Goal: Task Accomplishment & Management: Use online tool/utility

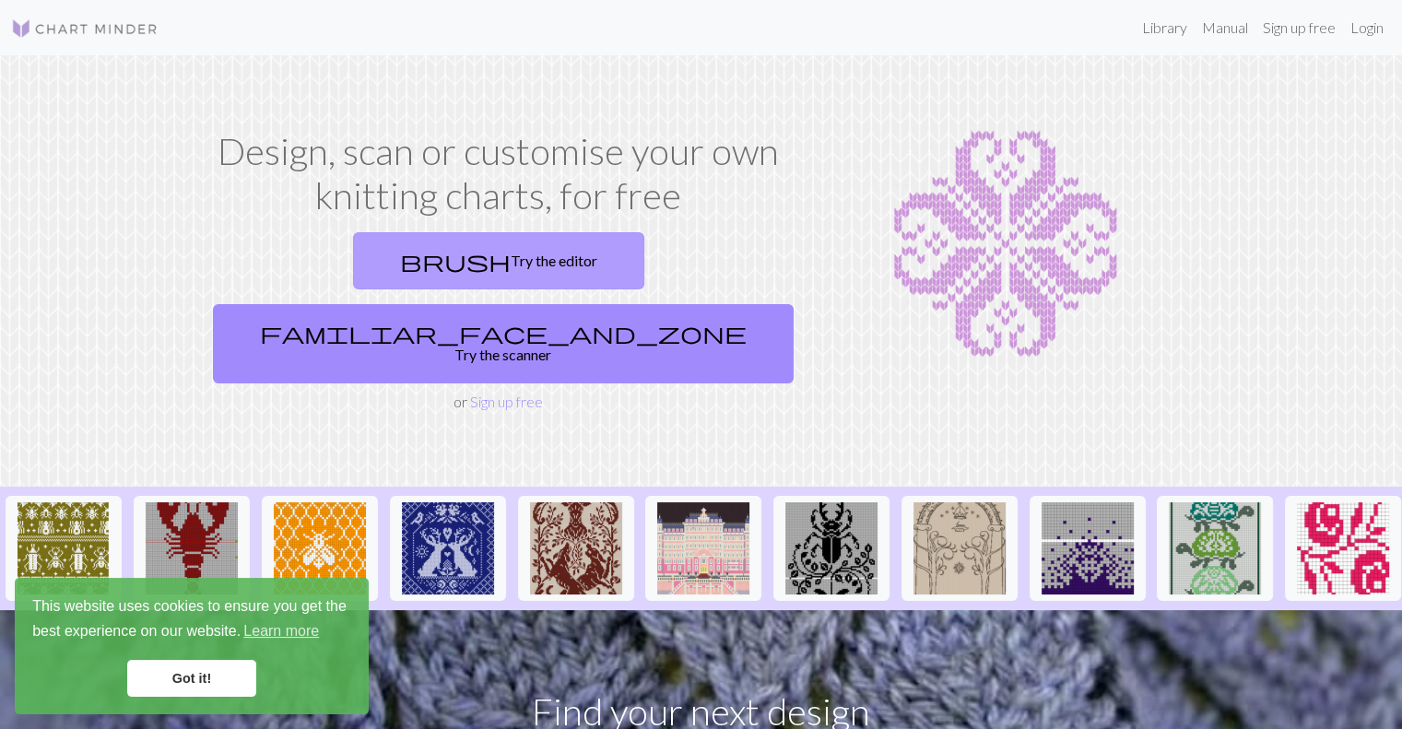
click at [353, 258] on link "brush Try the editor" at bounding box center [498, 260] width 291 height 57
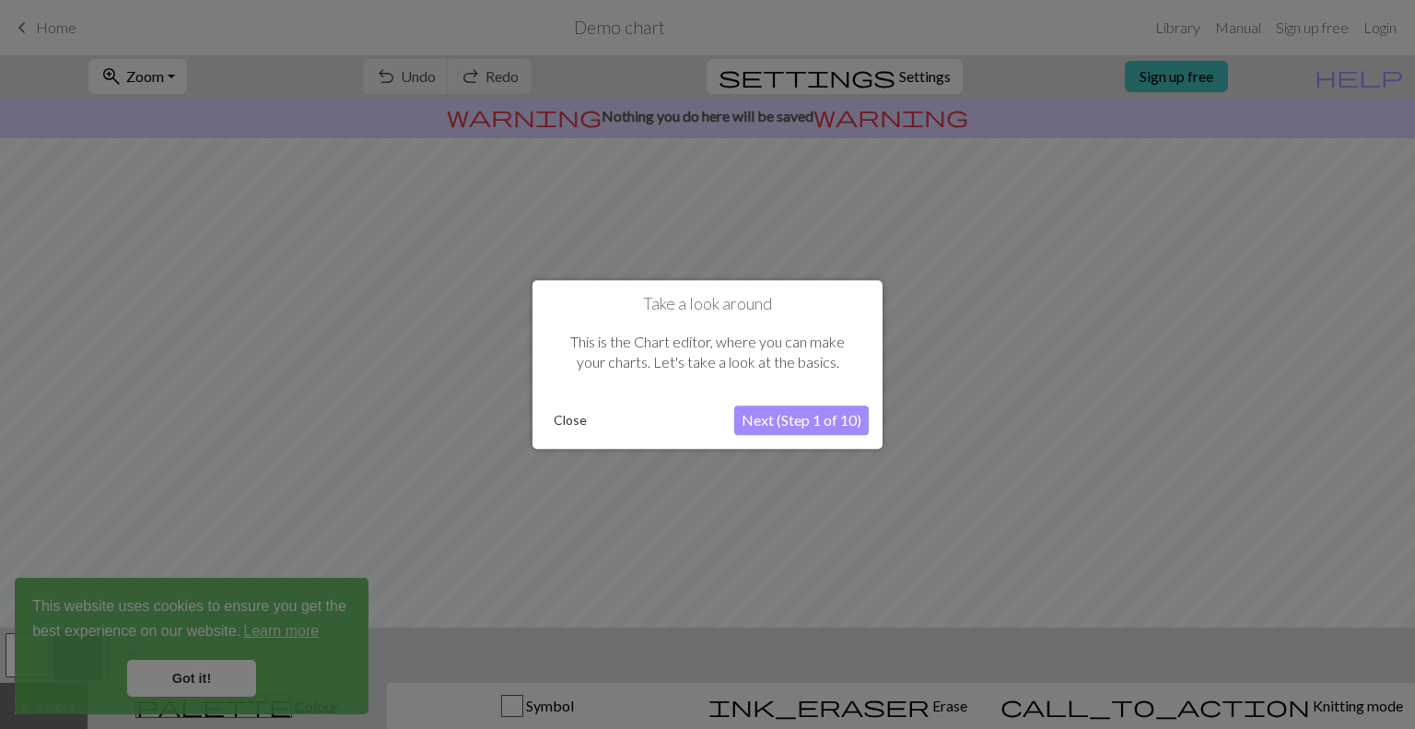
click at [817, 415] on button "Next (Step 1 of 10)" at bounding box center [801, 419] width 135 height 29
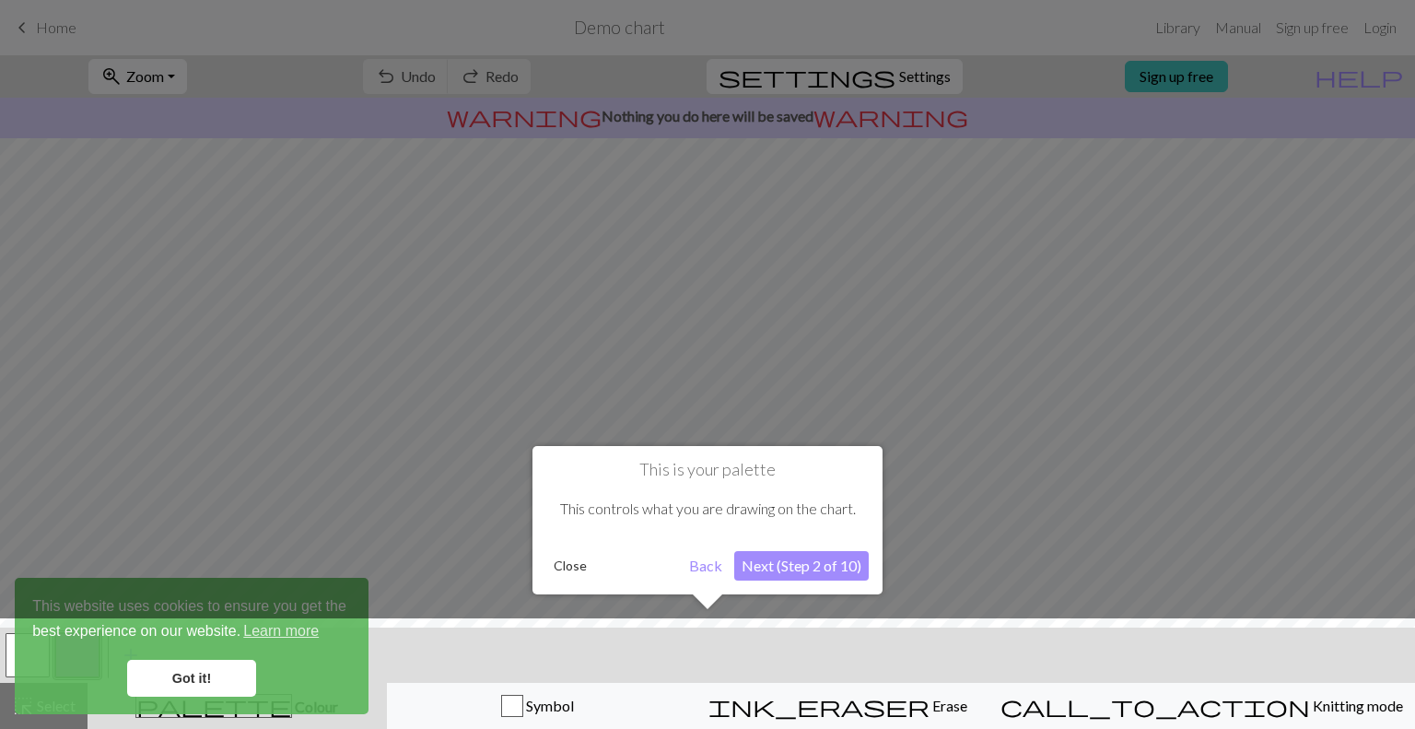
click at [843, 570] on button "Next (Step 2 of 10)" at bounding box center [801, 565] width 135 height 29
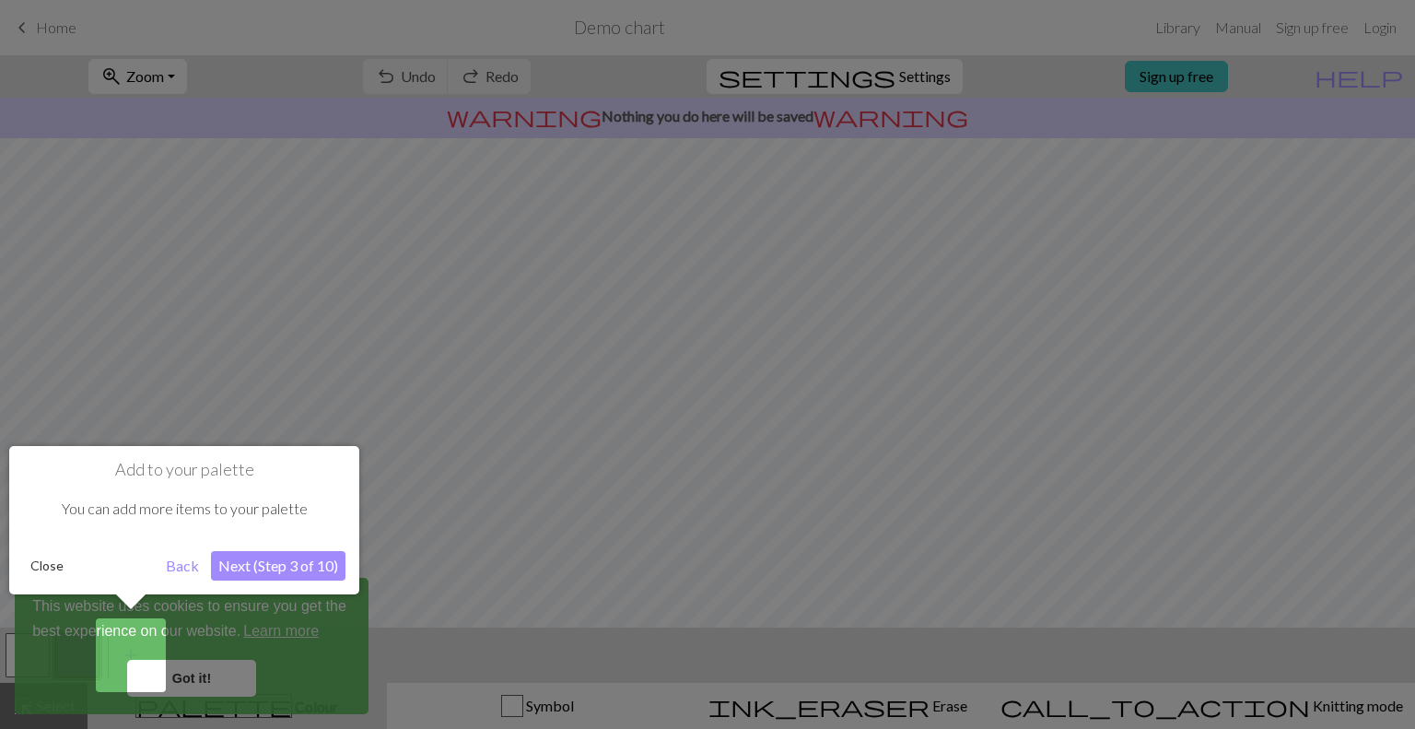
click at [272, 570] on button "Next (Step 3 of 10)" at bounding box center [278, 565] width 135 height 29
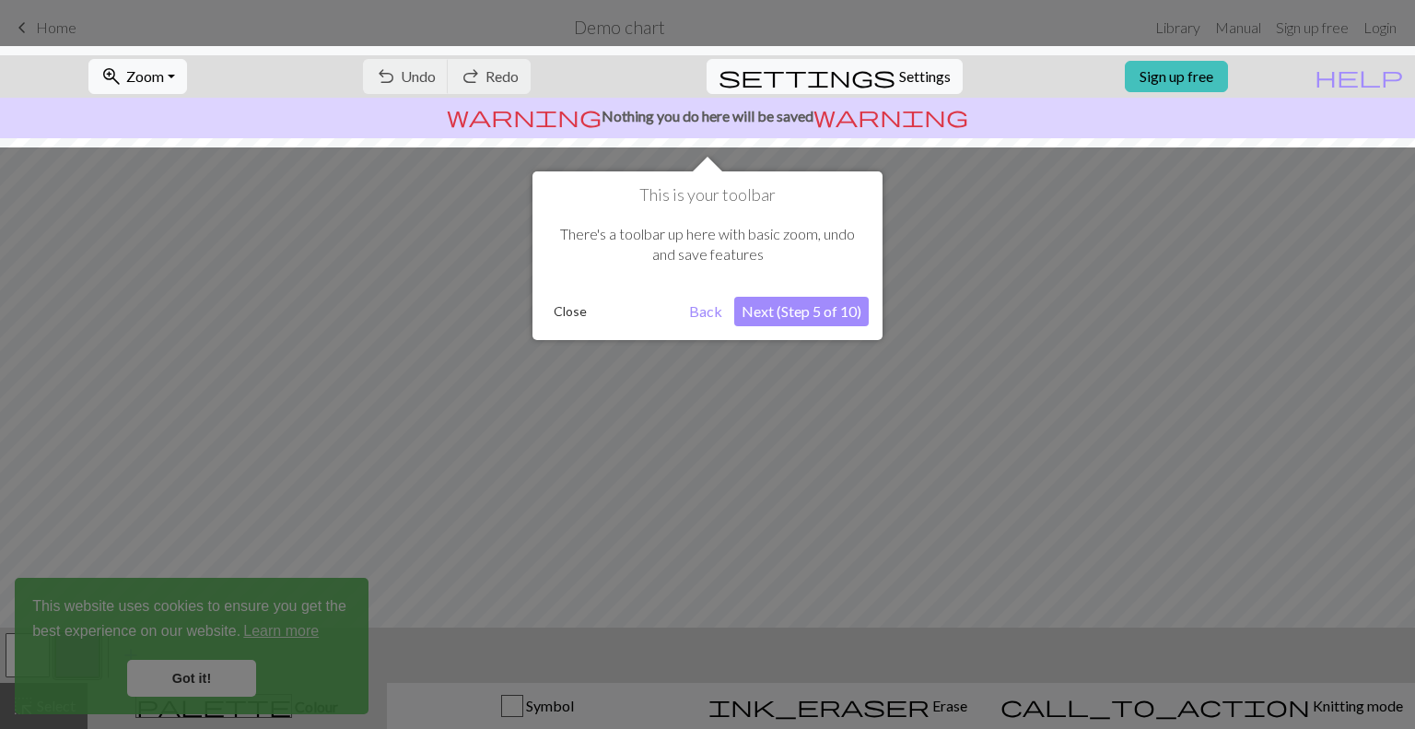
click at [817, 308] on button "Next (Step 5 of 10)" at bounding box center [801, 311] width 135 height 29
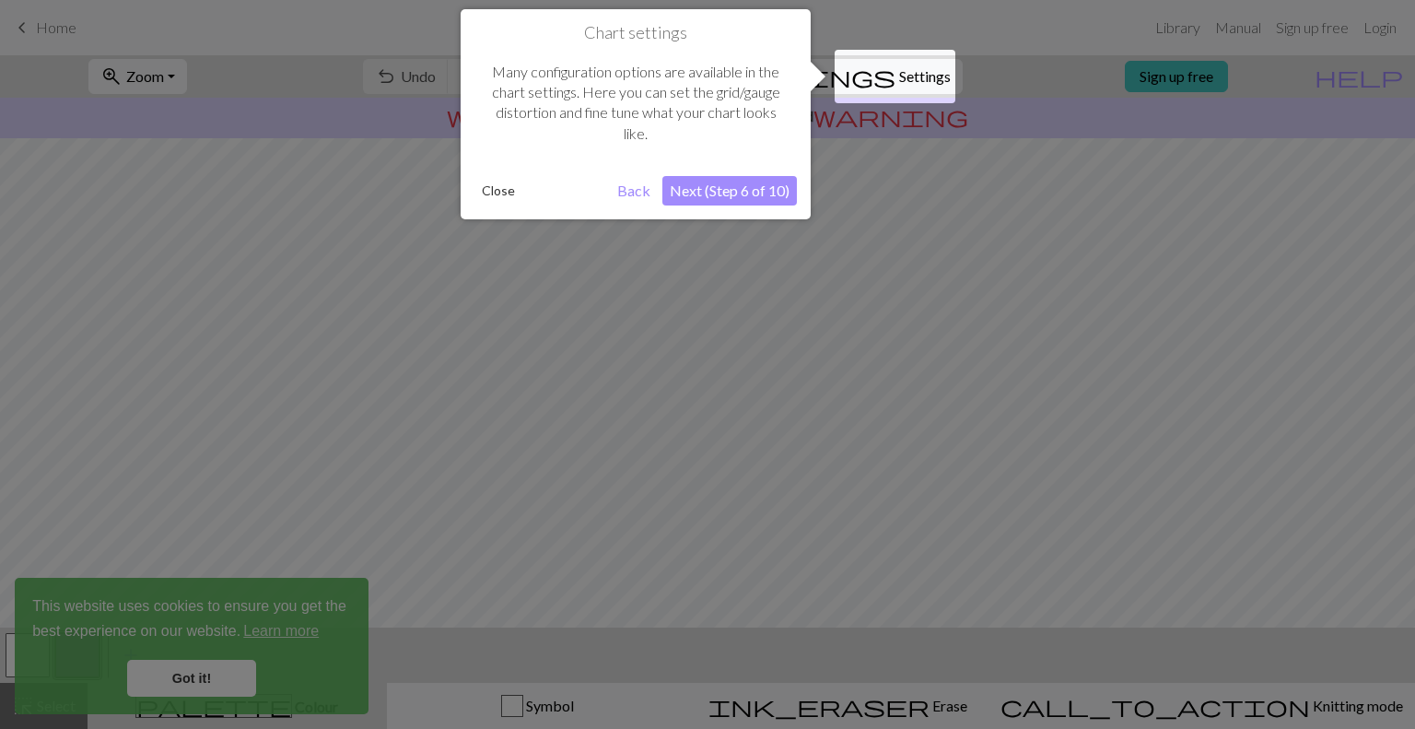
click at [768, 180] on button "Next (Step 6 of 10)" at bounding box center [730, 190] width 135 height 29
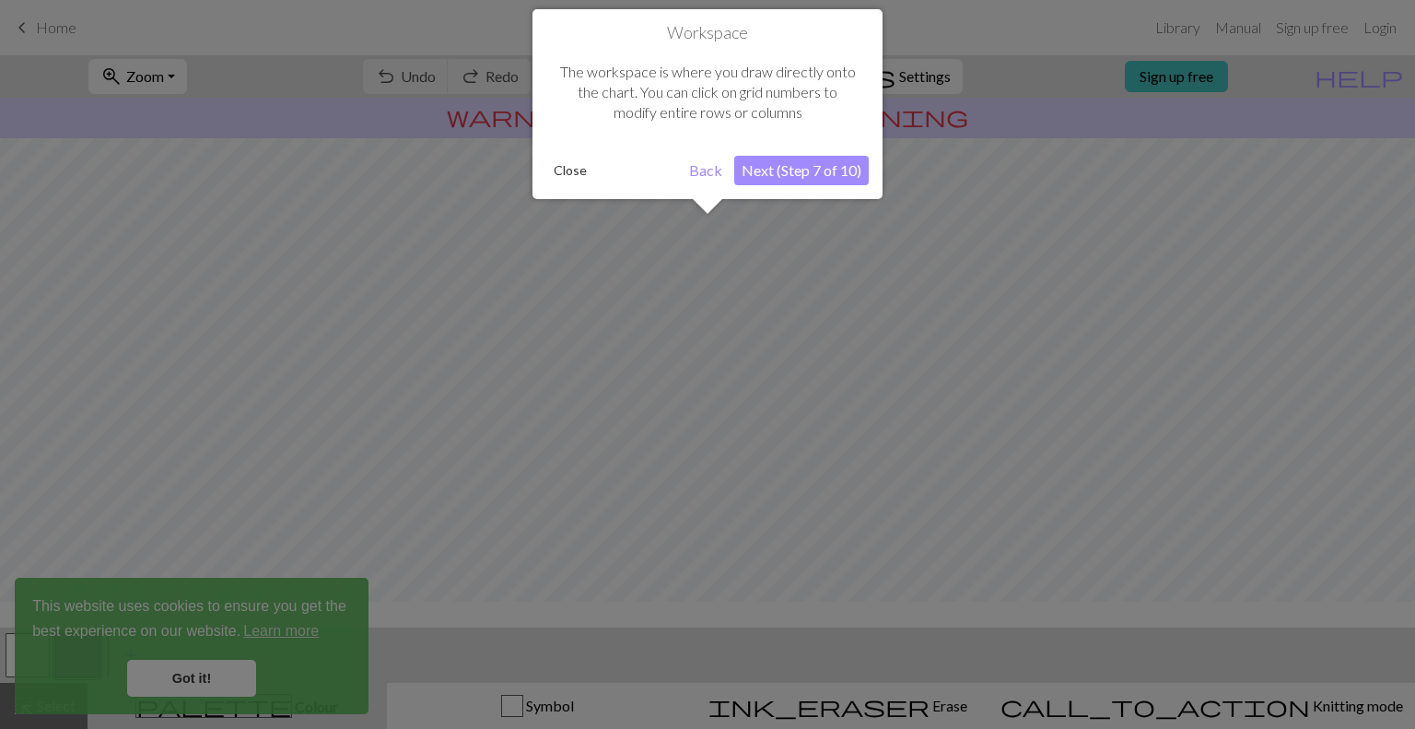
scroll to position [110, 0]
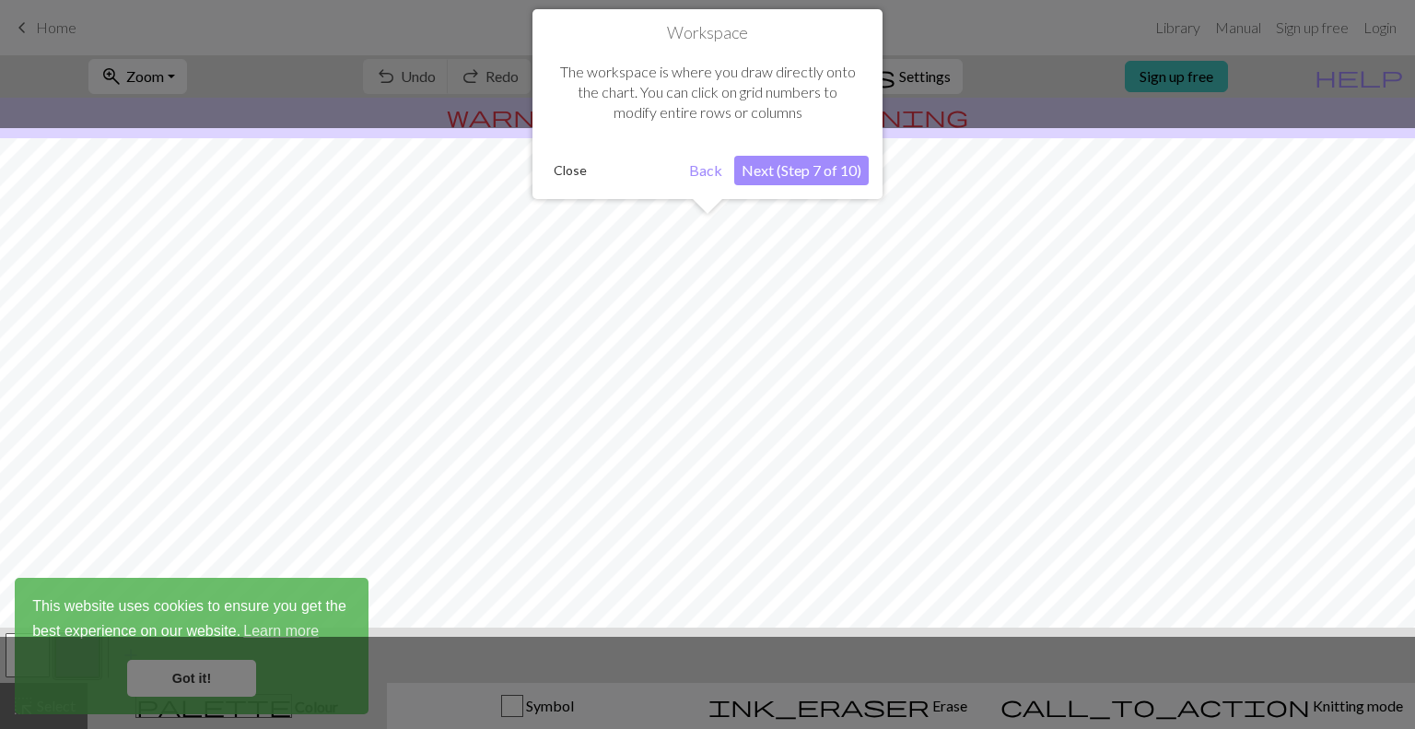
click at [768, 180] on button "Next (Step 7 of 10)" at bounding box center [801, 170] width 135 height 29
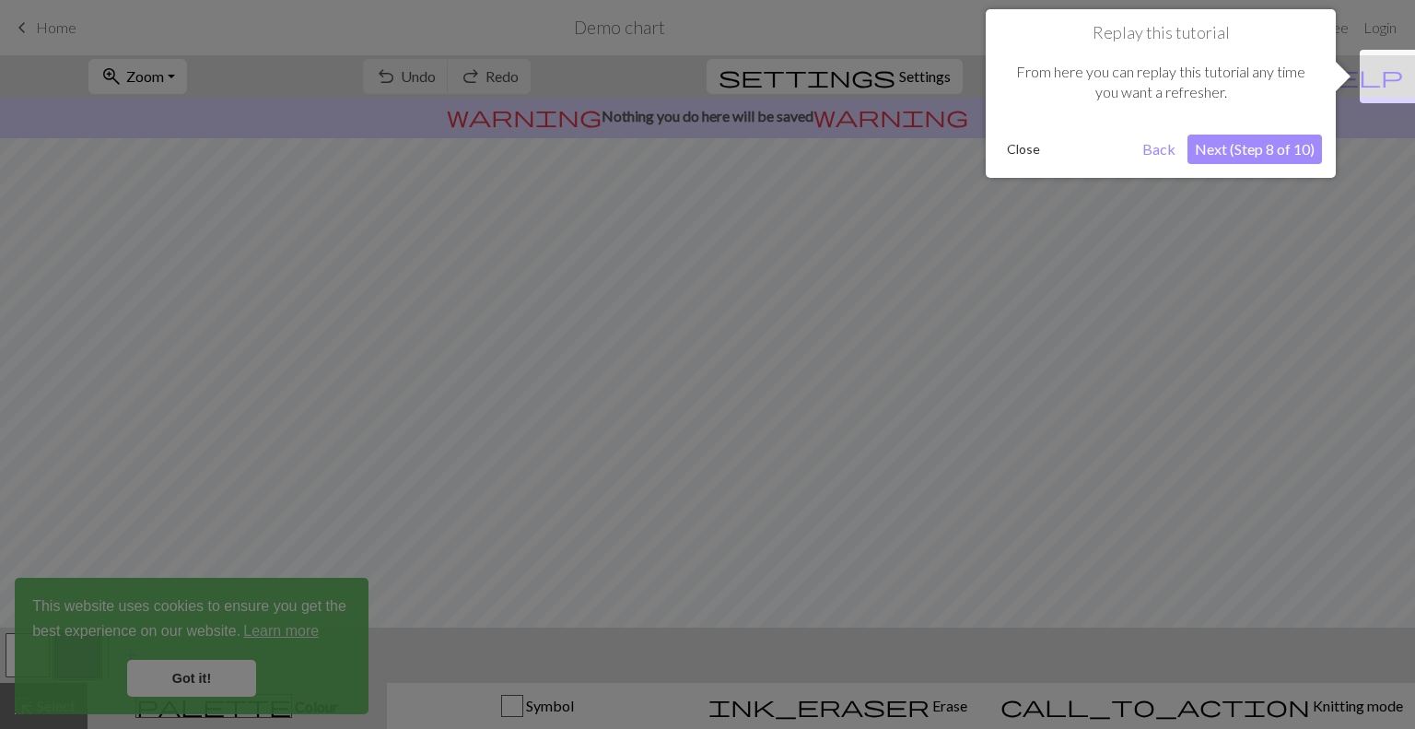
click at [768, 180] on div at bounding box center [707, 364] width 1415 height 729
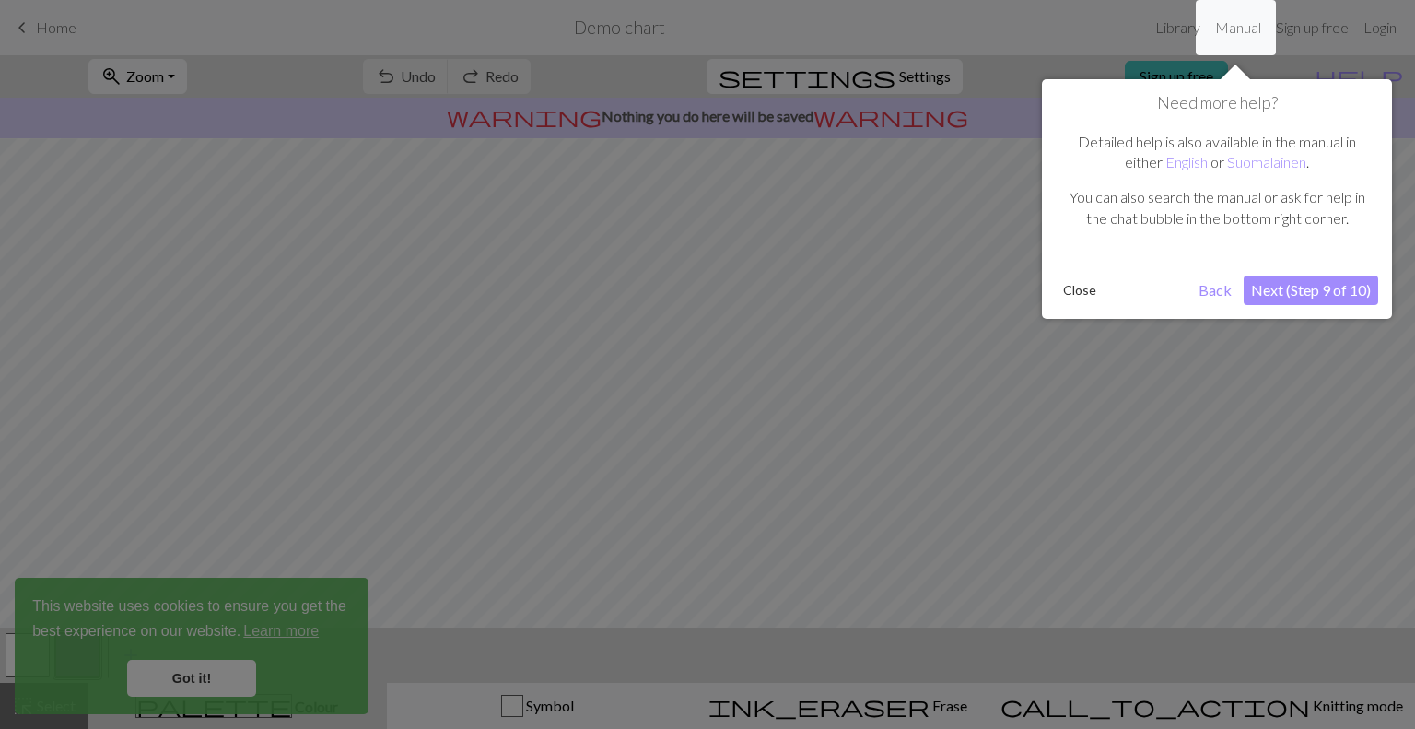
click at [1293, 285] on button "Next (Step 9 of 10)" at bounding box center [1311, 290] width 135 height 29
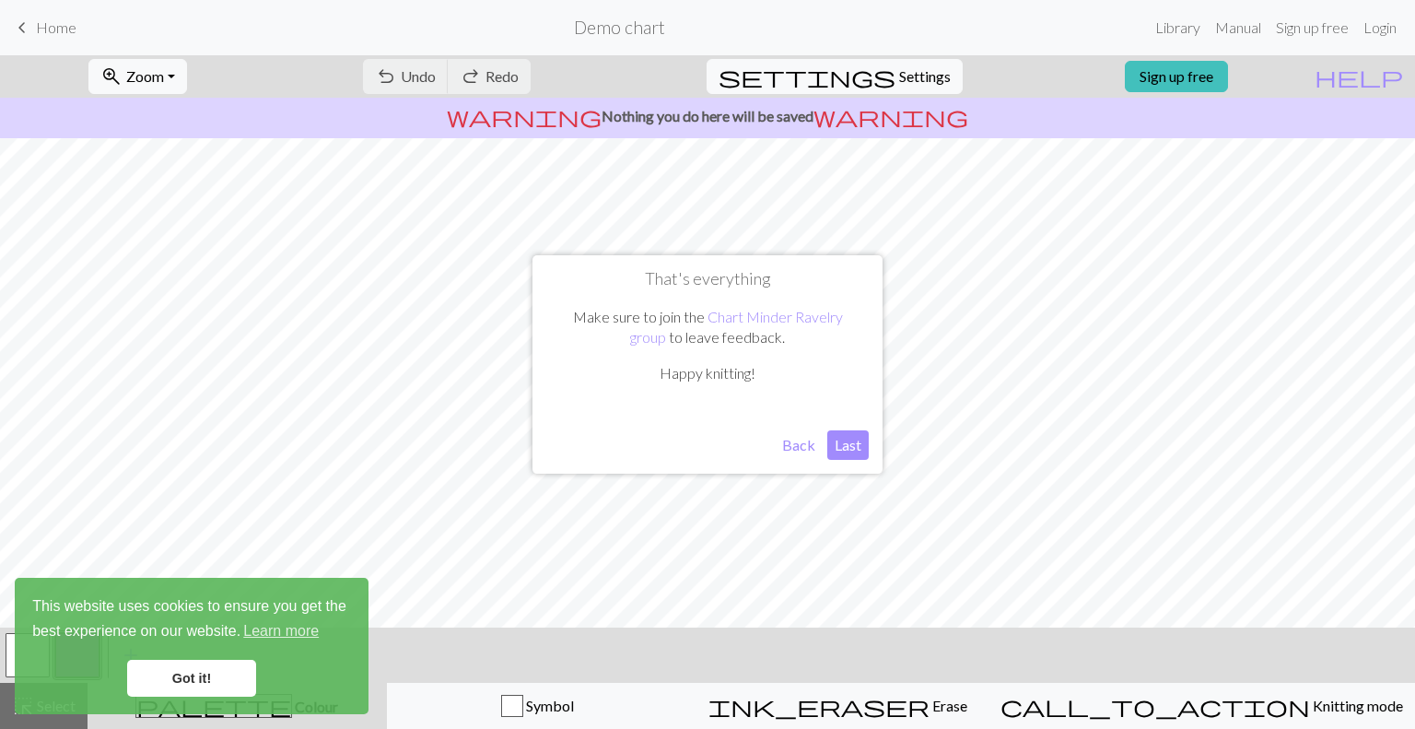
click at [851, 446] on button "Last" at bounding box center [847, 444] width 41 height 29
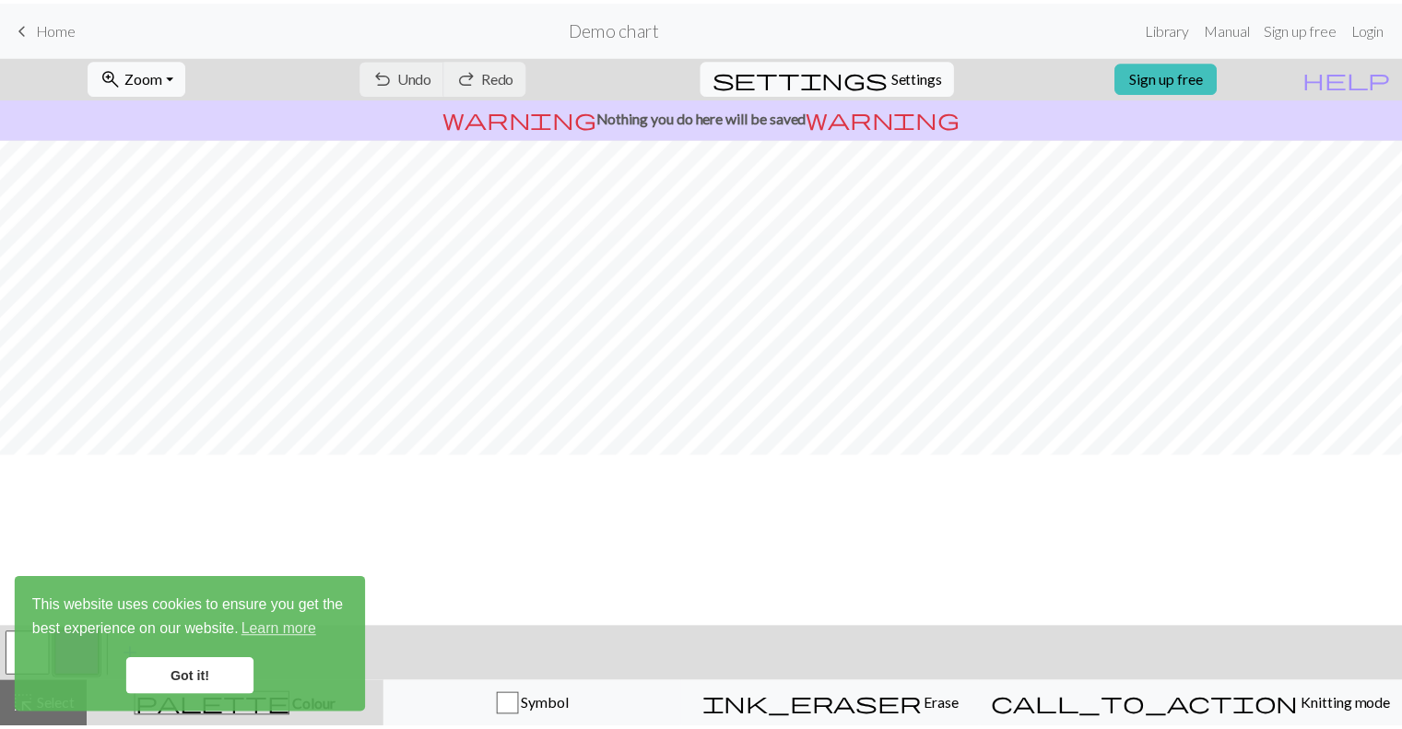
scroll to position [0, 0]
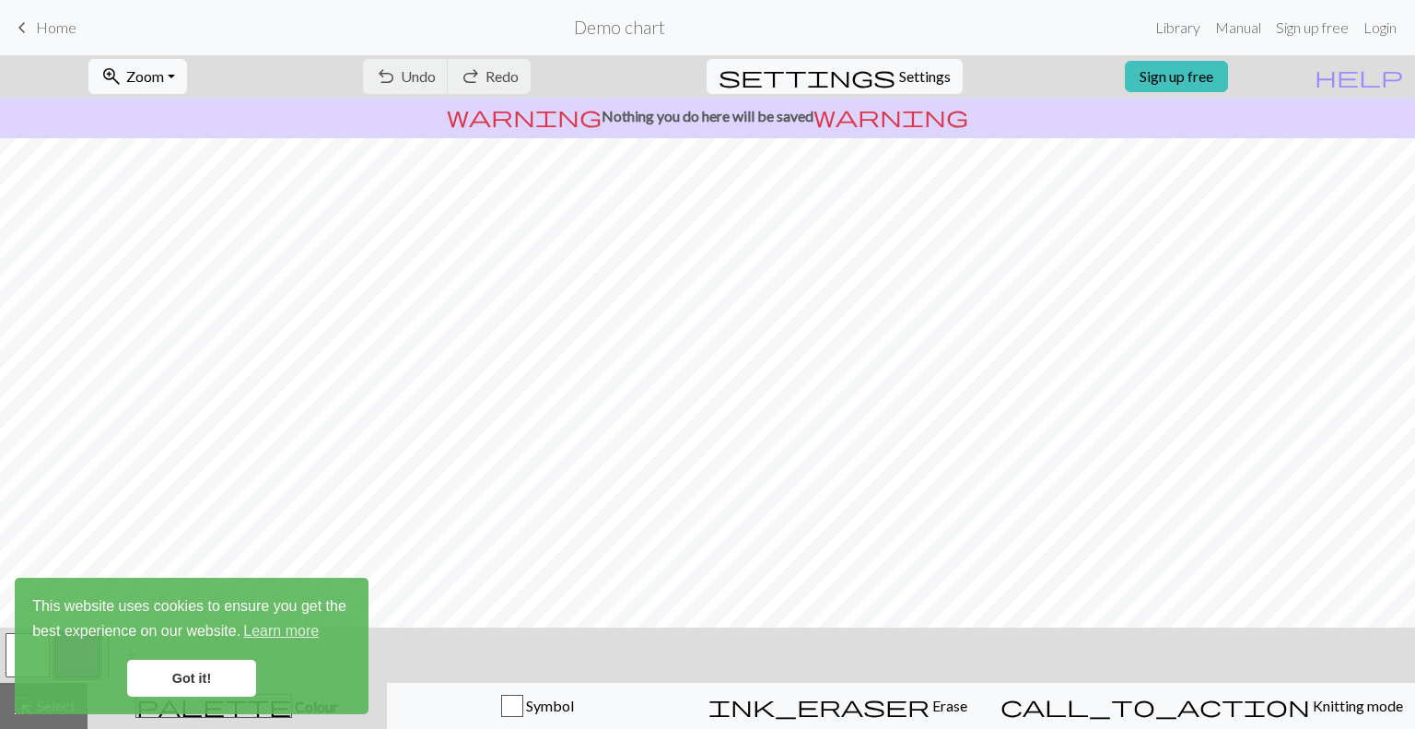
click at [147, 667] on link "Got it!" at bounding box center [191, 678] width 129 height 37
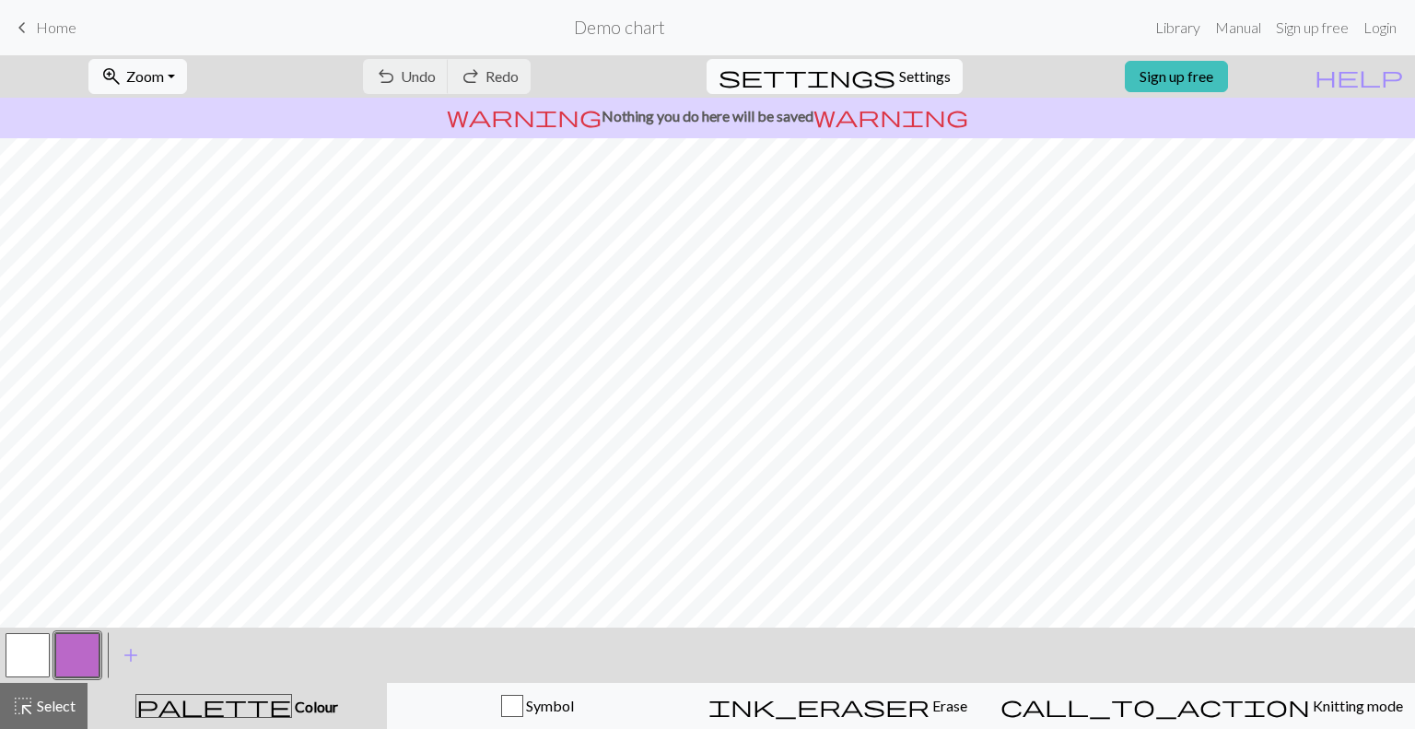
click at [899, 81] on span "Settings" at bounding box center [925, 76] width 52 height 22
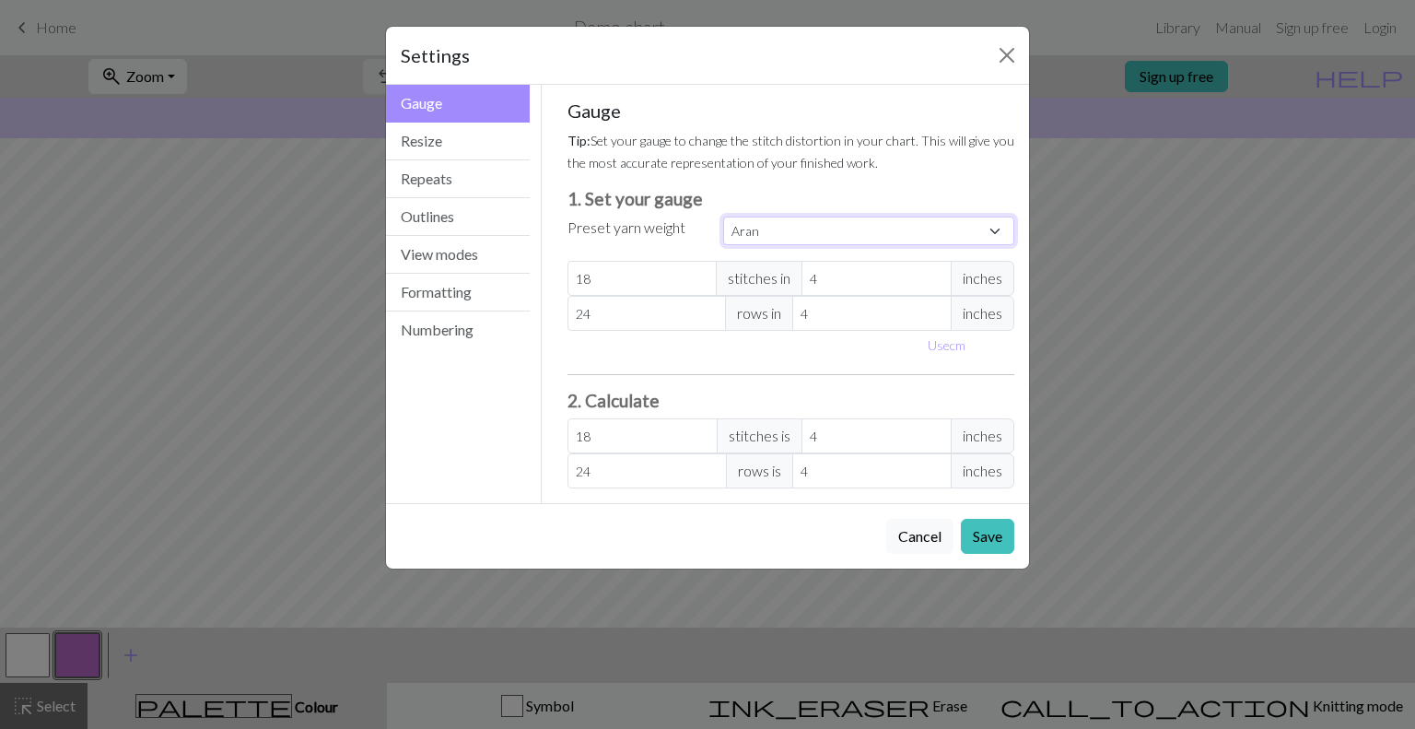
click at [996, 224] on select "Custom Square Lace Light Fingering Fingering Sport Double knit Worsted Aran Bul…" at bounding box center [868, 231] width 291 height 29
select select "worsted"
click at [723, 217] on select "Custom Square Lace Light Fingering Fingering Sport Double knit Worsted Aran Bul…" at bounding box center [868, 231] width 291 height 29
type input "20"
type input "26"
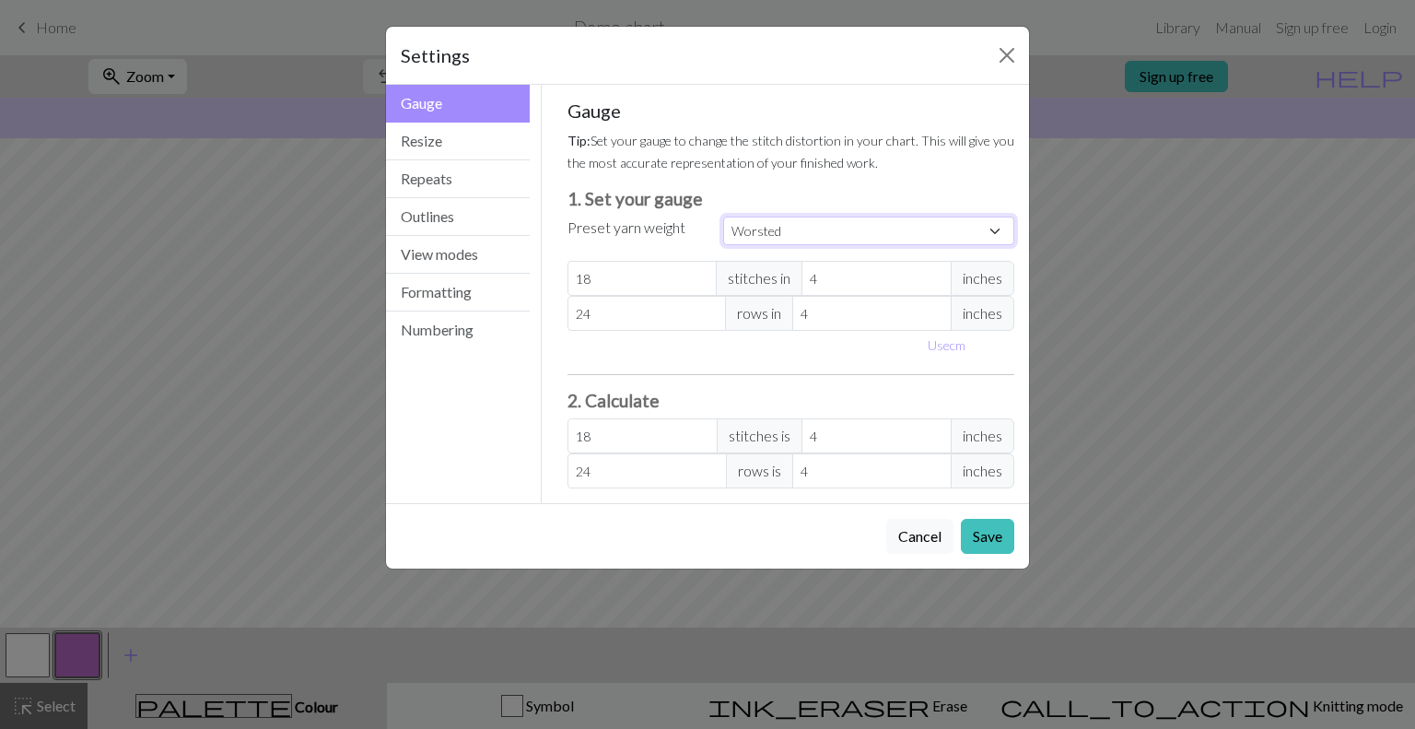
type input "20"
type input "26"
click at [638, 279] on input "20" at bounding box center [643, 278] width 150 height 35
select select "custom"
type input "19"
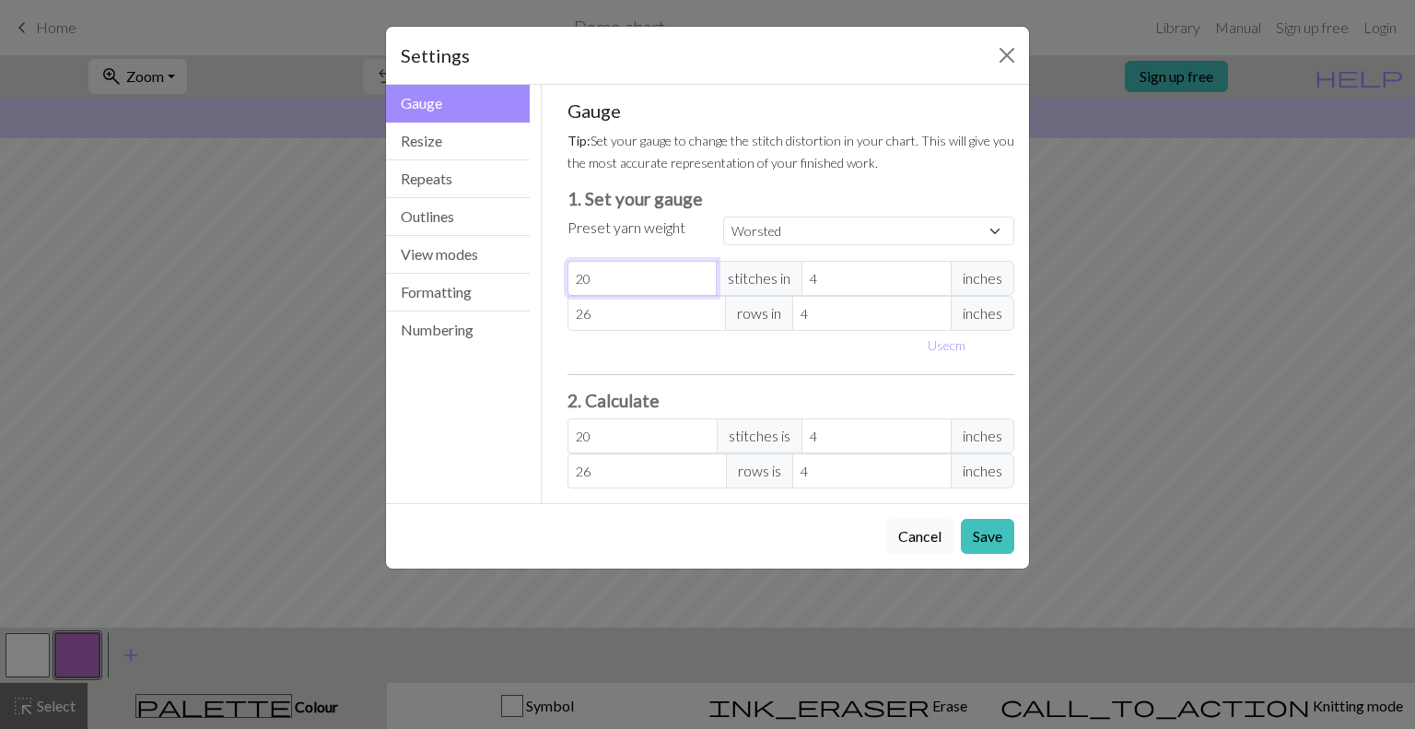
type input "19"
click at [701, 283] on input "19" at bounding box center [643, 278] width 150 height 35
type input "18"
click at [701, 283] on input "18" at bounding box center [643, 278] width 150 height 35
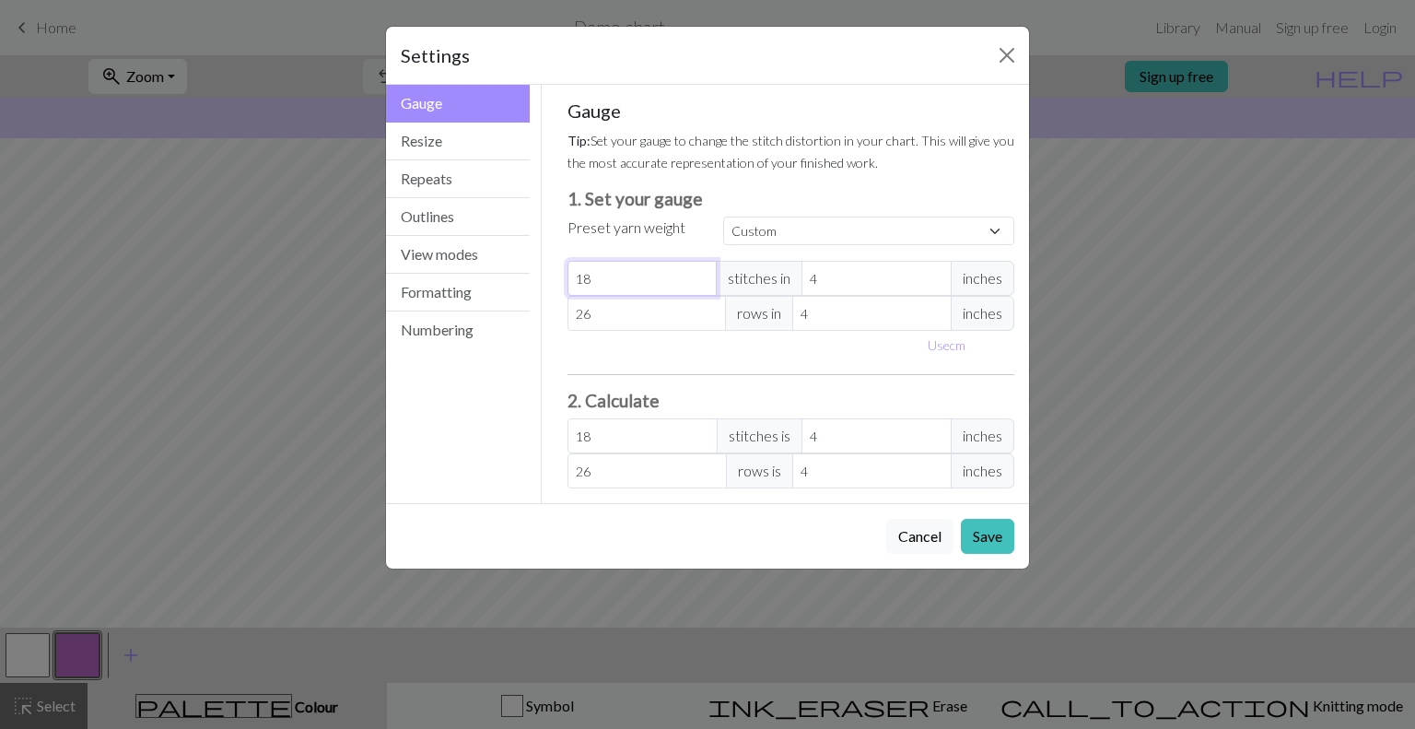
type input "17"
click at [701, 283] on input "17" at bounding box center [643, 278] width 150 height 35
type input "16"
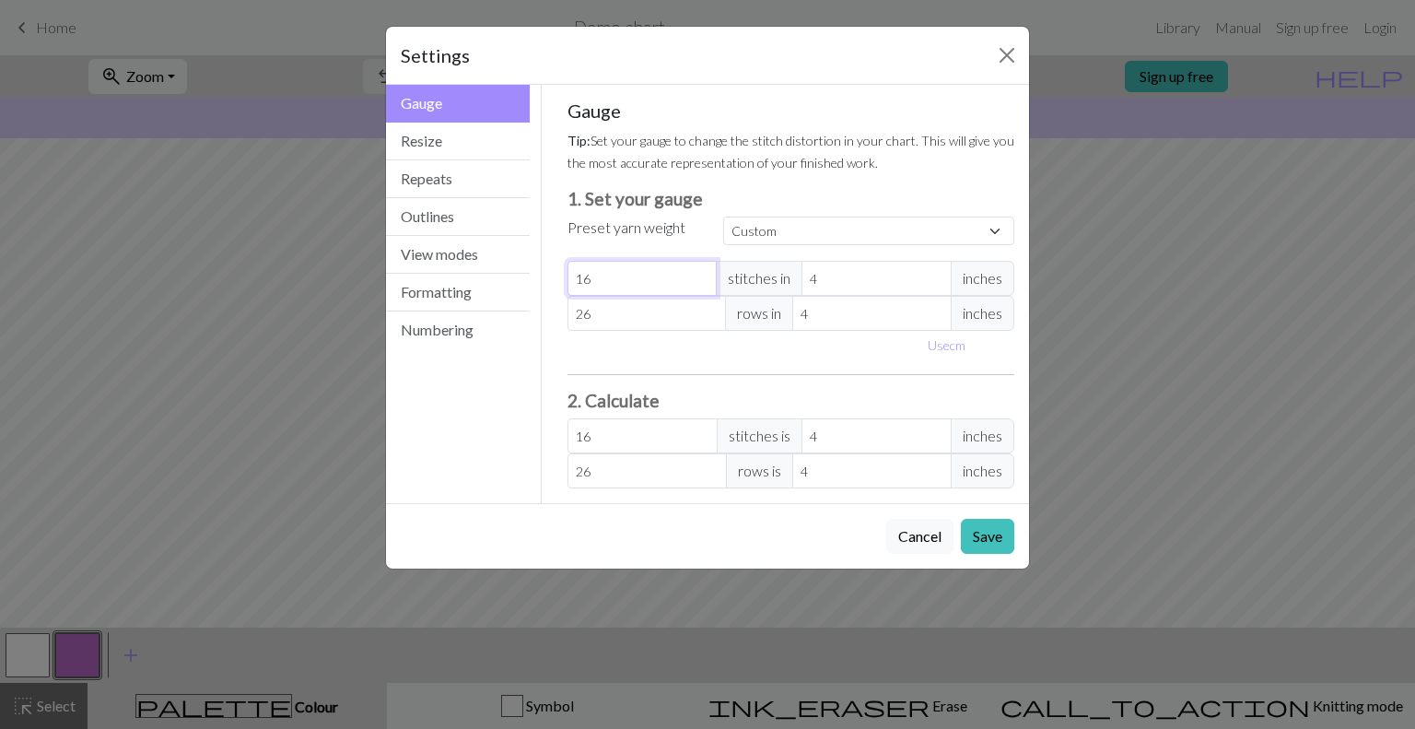
type input "16"
click at [701, 283] on input "16" at bounding box center [643, 278] width 150 height 35
type input "25"
click at [712, 320] on input "25" at bounding box center [647, 313] width 159 height 35
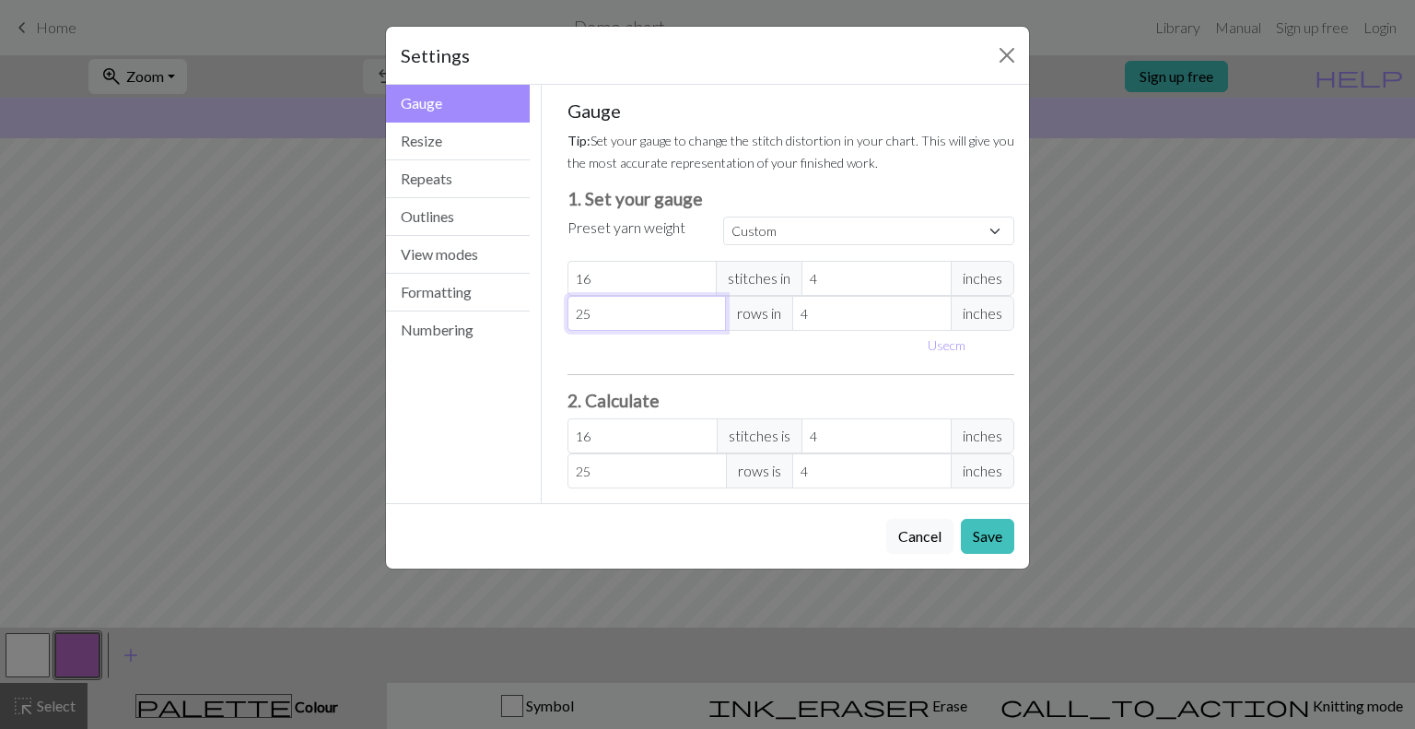
type input "24"
click at [713, 318] on input "24" at bounding box center [647, 313] width 159 height 35
type input "23"
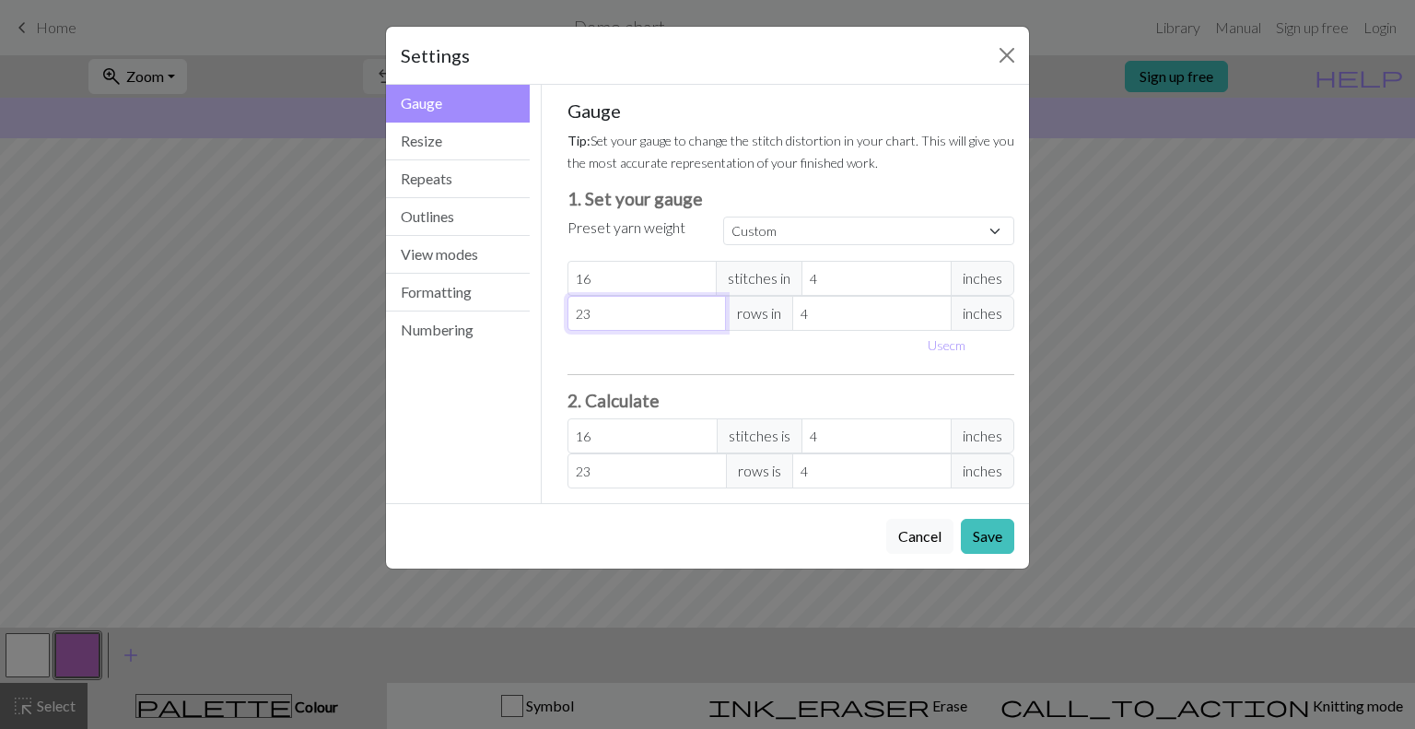
type input "23"
click at [713, 318] on input "23" at bounding box center [647, 313] width 159 height 35
click at [988, 533] on button "Save" at bounding box center [987, 536] width 53 height 35
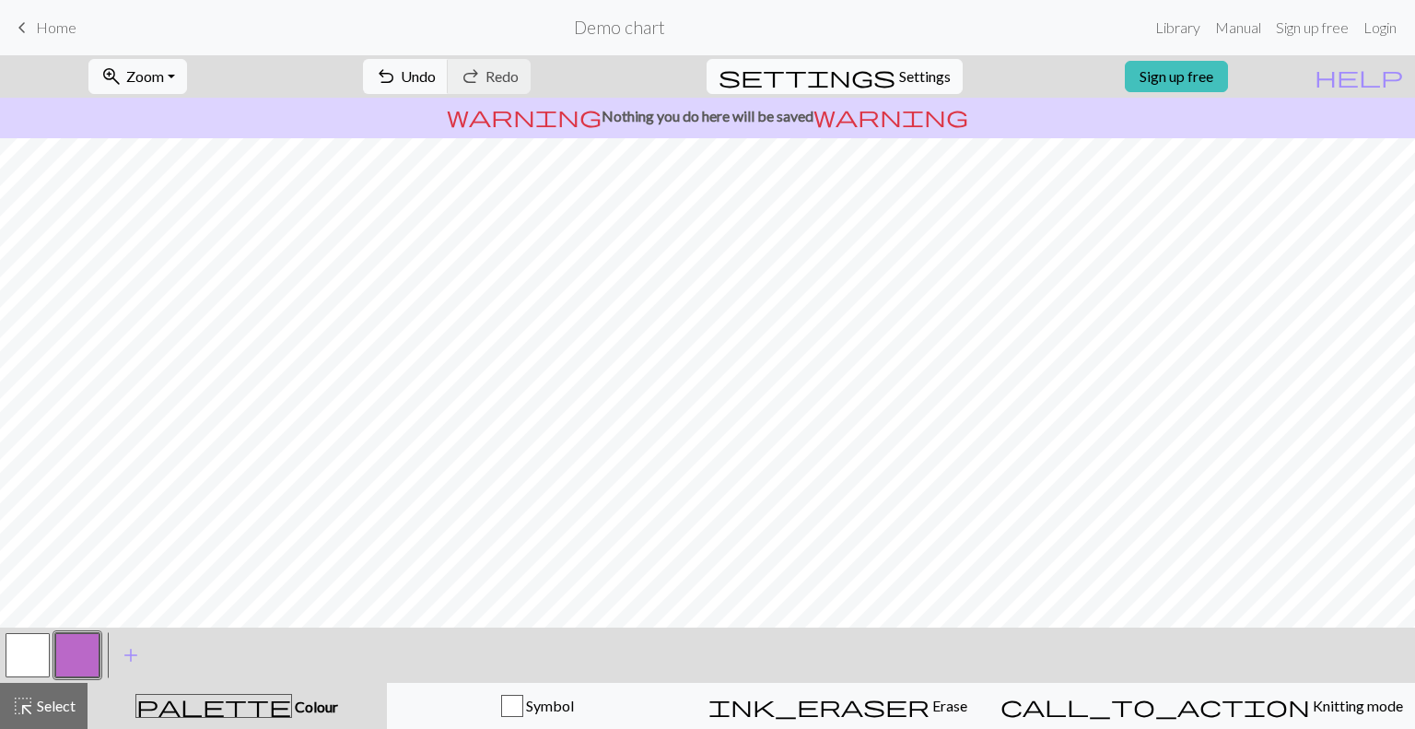
click at [899, 76] on span "Settings" at bounding box center [925, 76] width 52 height 22
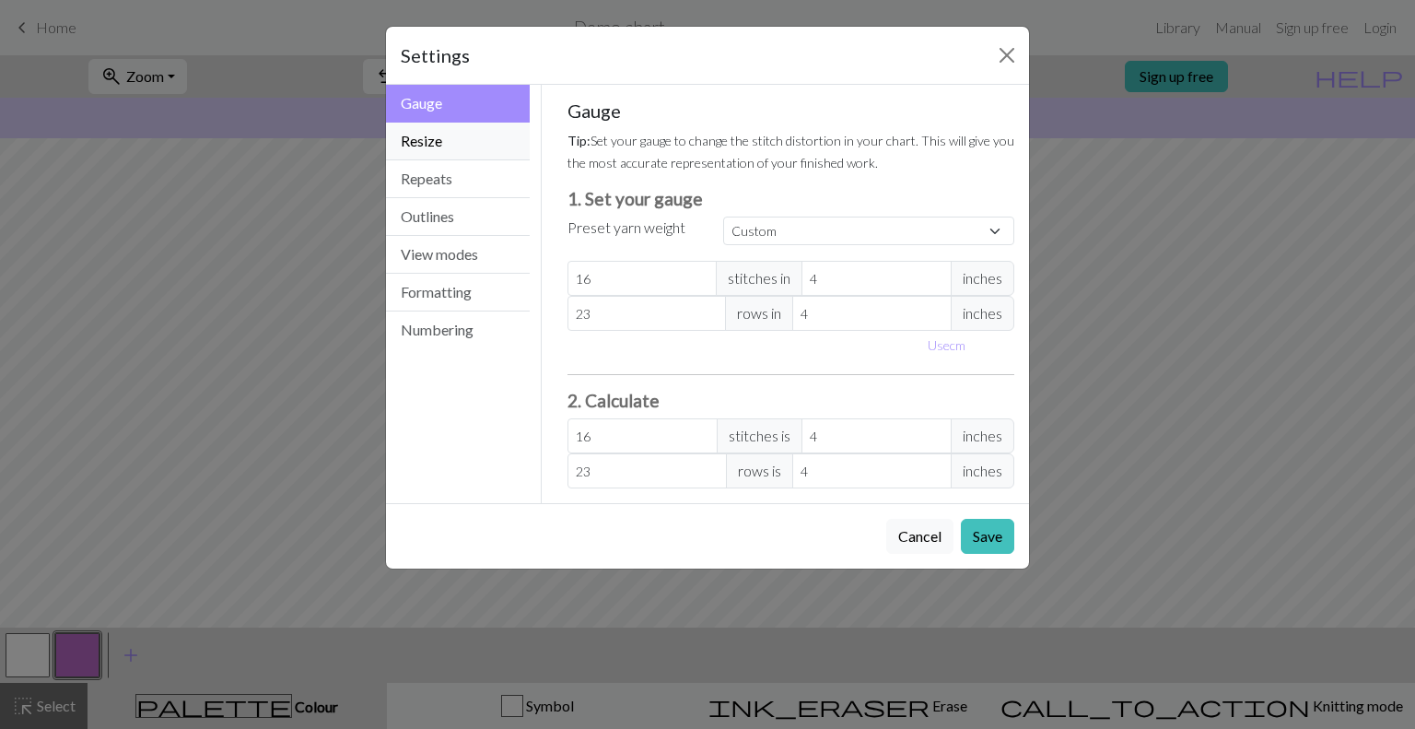
click at [431, 143] on button "Resize" at bounding box center [458, 142] width 144 height 38
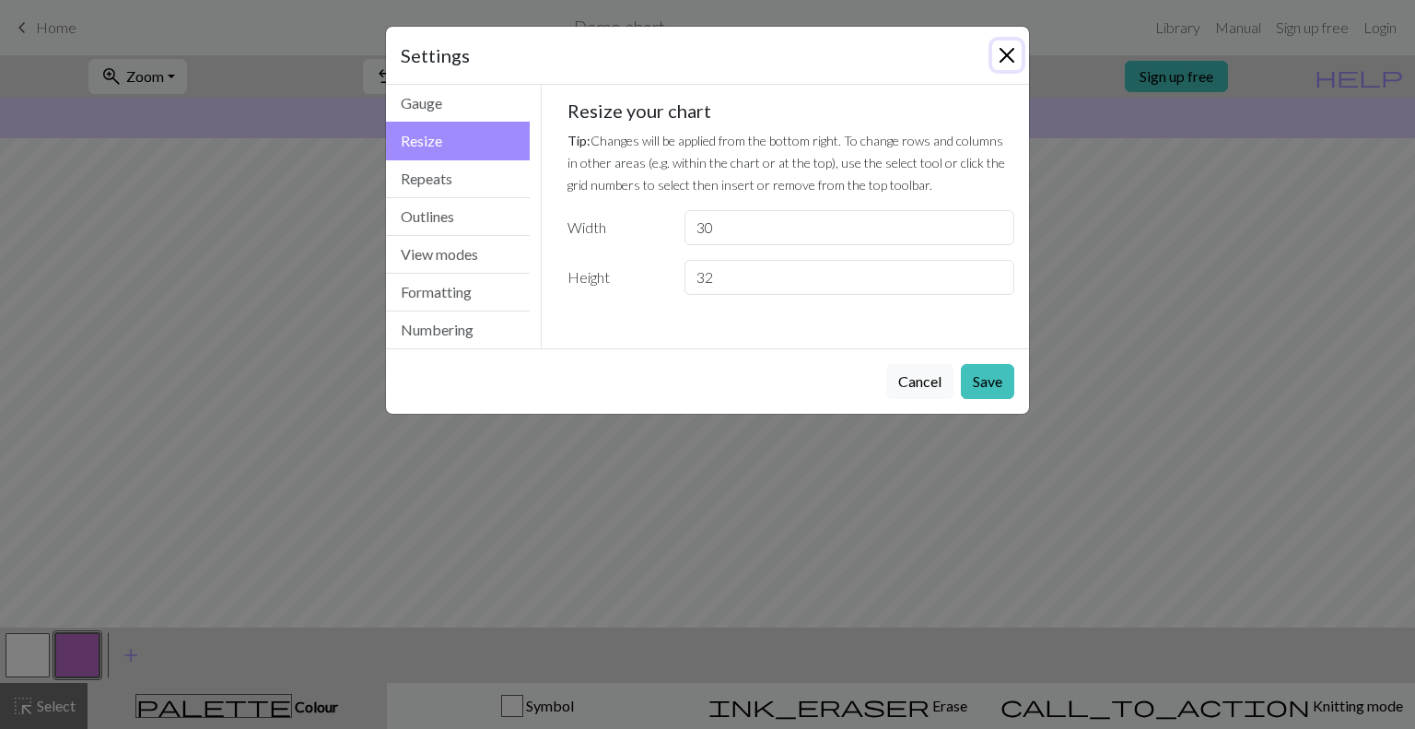
click at [1009, 54] on button "Close" at bounding box center [1006, 55] width 29 height 29
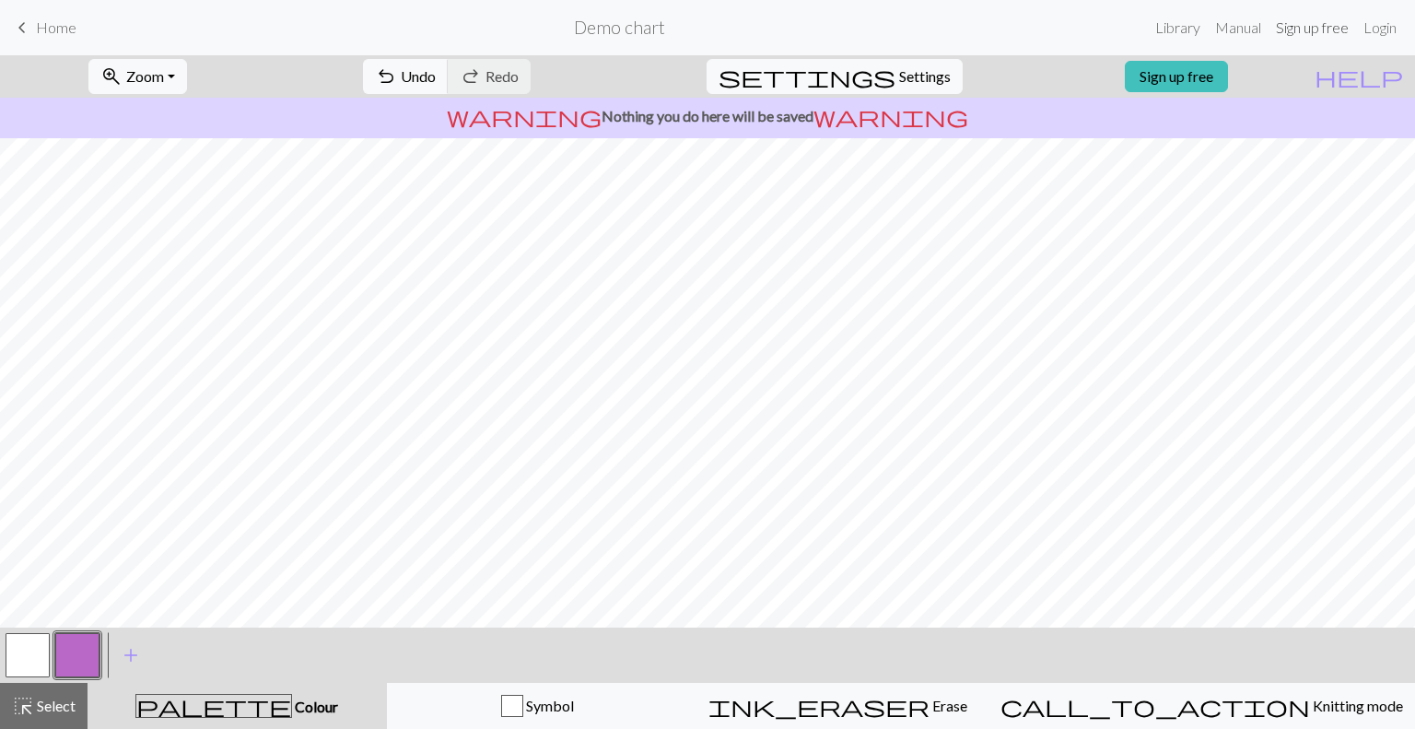
click at [1305, 29] on link "Sign up free" at bounding box center [1313, 27] width 88 height 37
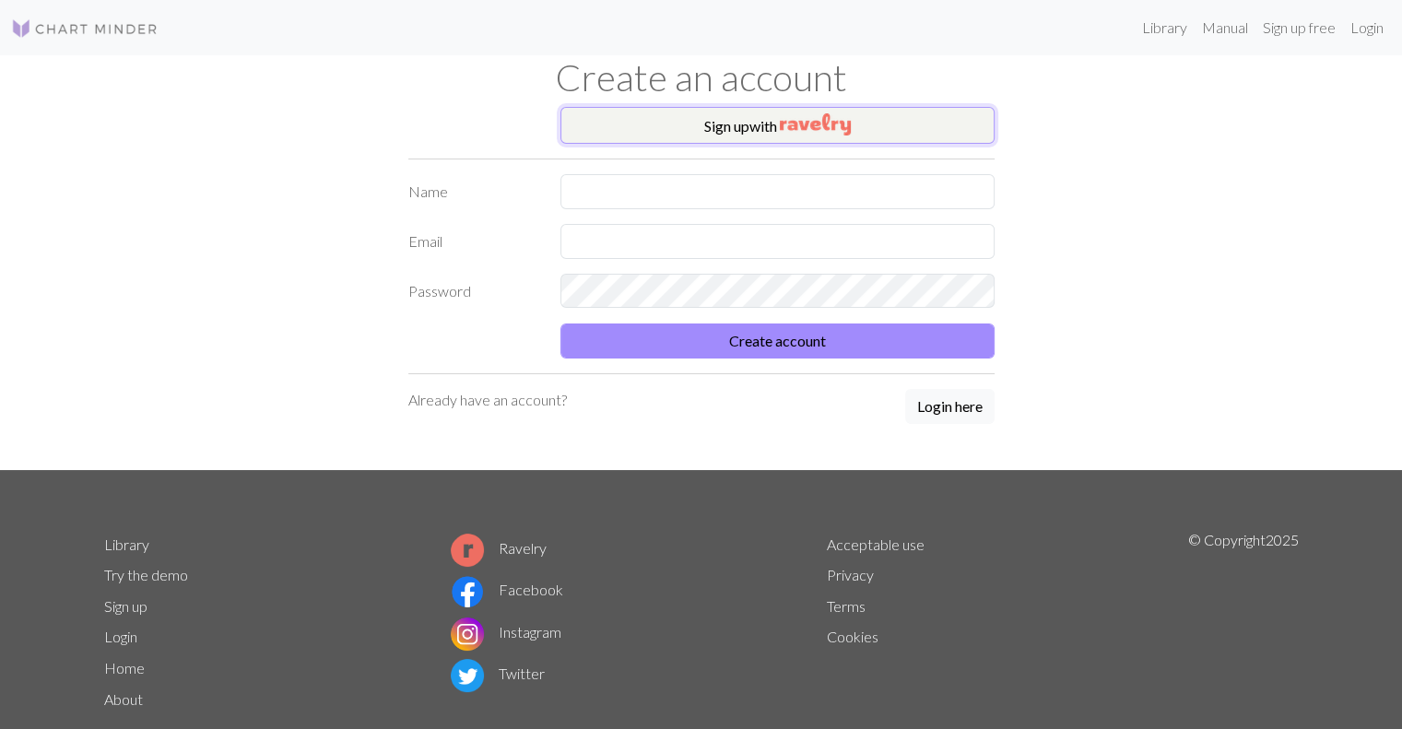
click at [823, 124] on img "button" at bounding box center [815, 124] width 71 height 22
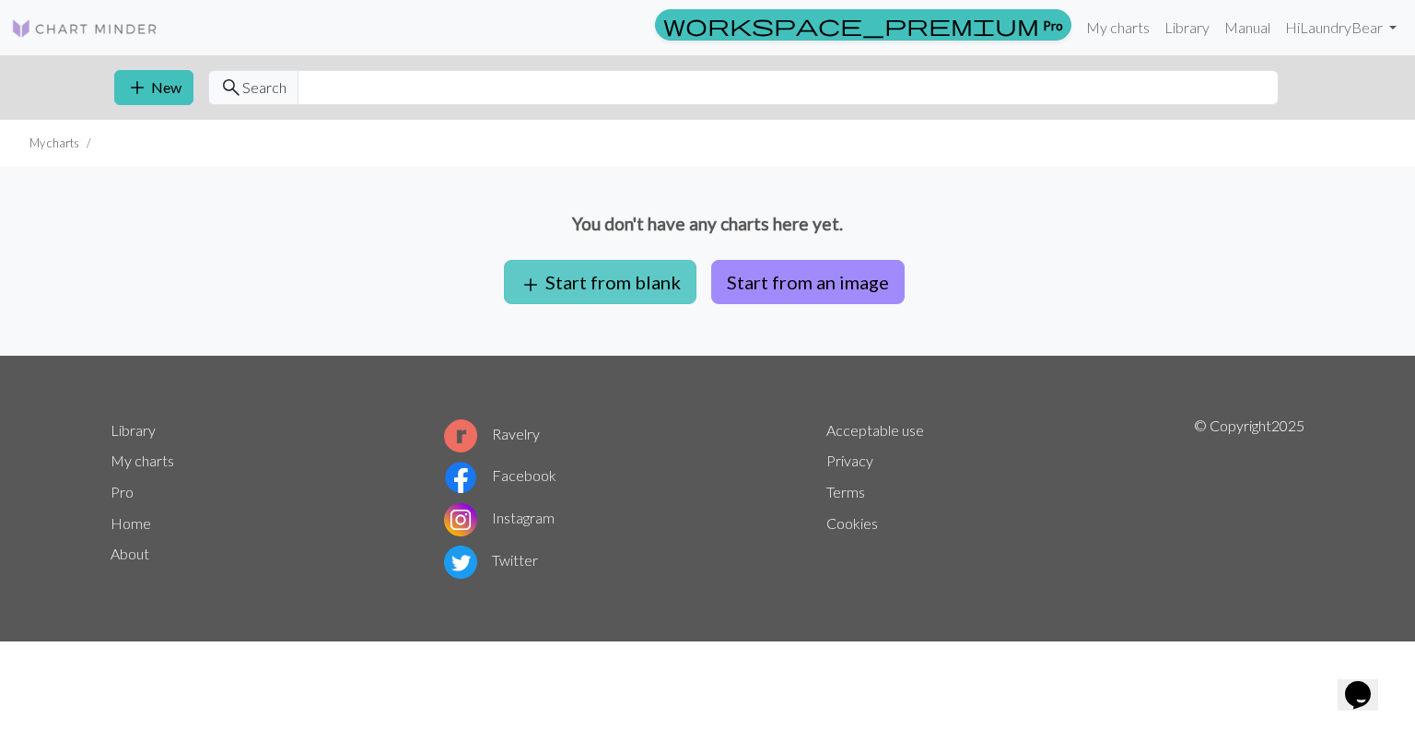
click at [607, 281] on button "add Start from blank" at bounding box center [600, 282] width 193 height 44
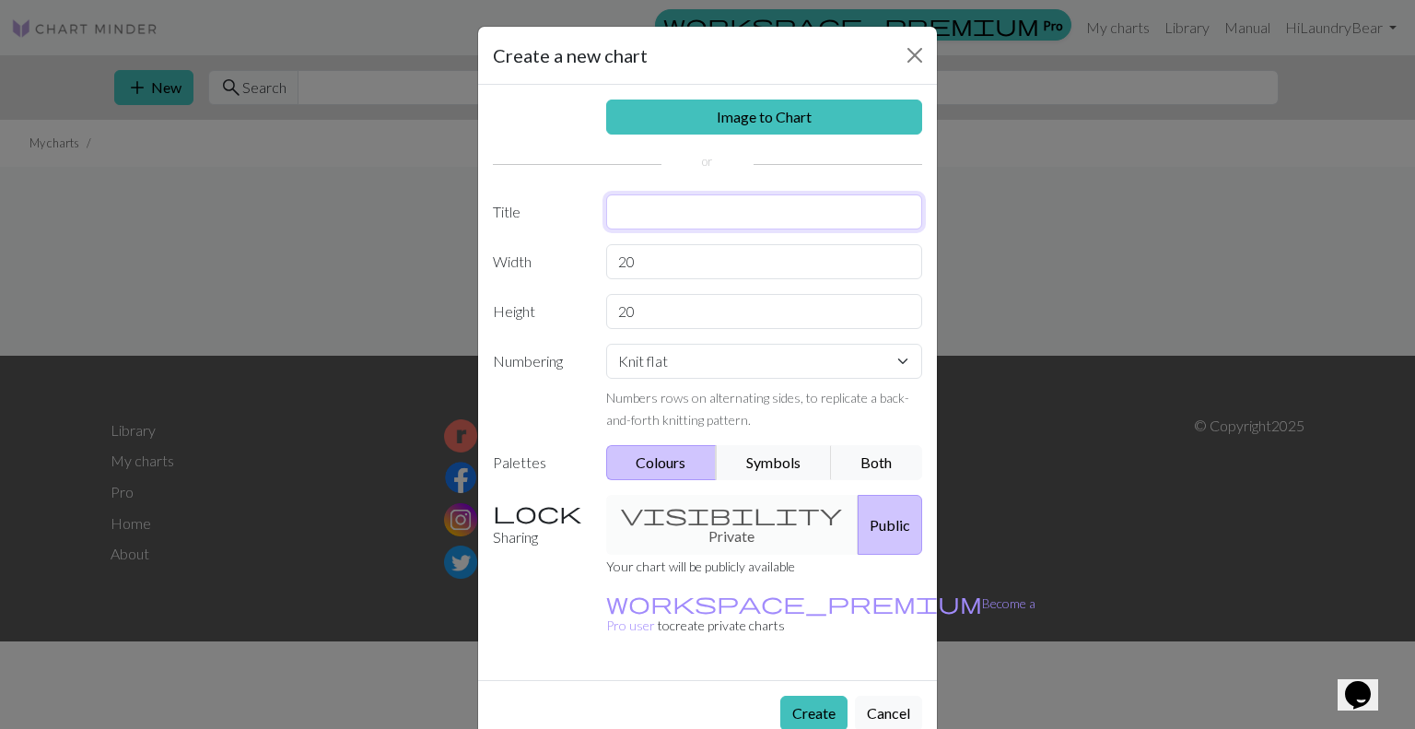
click at [646, 208] on input "text" at bounding box center [764, 211] width 317 height 35
type input "Hummingbird"
click at [765, 459] on button "Symbols" at bounding box center [774, 462] width 116 height 35
click at [868, 460] on button "Both" at bounding box center [877, 462] width 92 height 35
click at [684, 500] on div "visibility Private Public" at bounding box center [764, 525] width 339 height 60
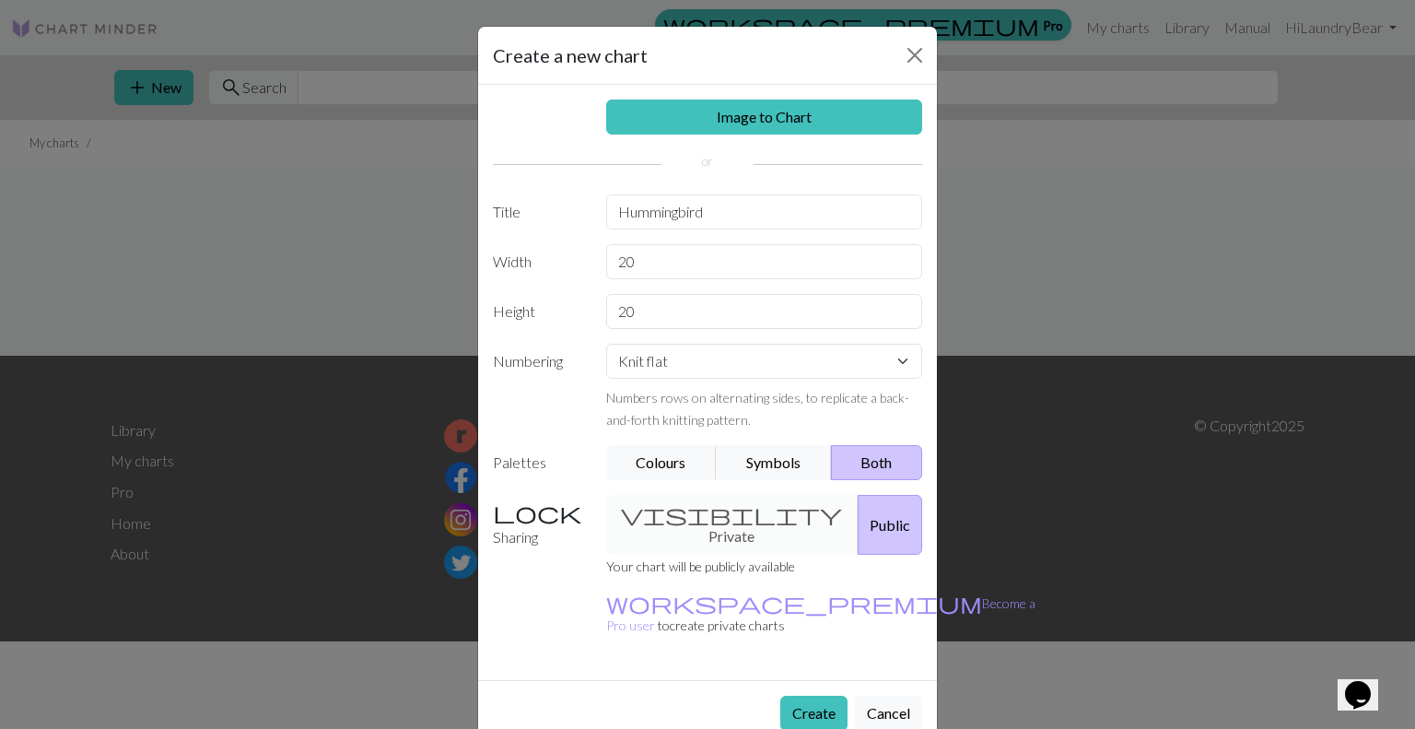
click at [671, 508] on div "visibility Private Public" at bounding box center [764, 525] width 339 height 60
click at [915, 53] on button "Close" at bounding box center [914, 55] width 29 height 29
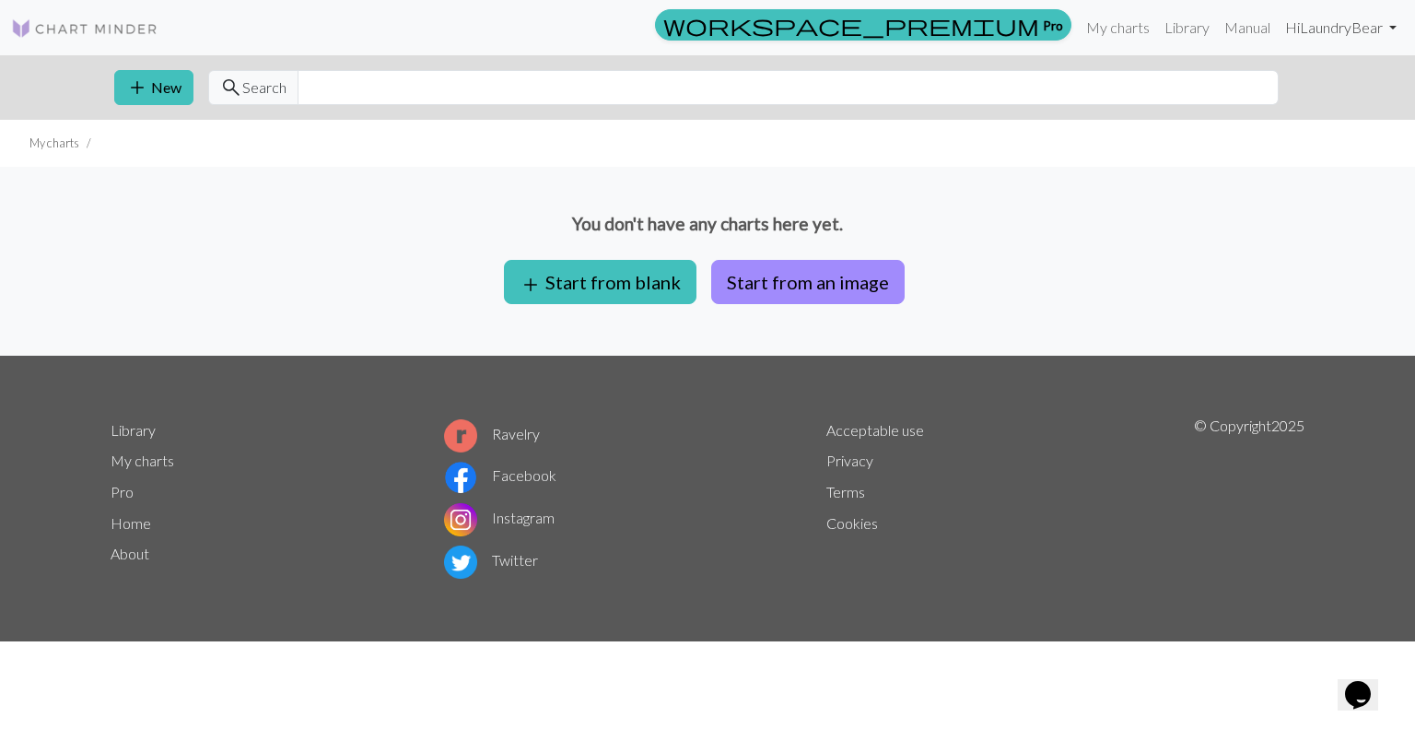
click at [1394, 27] on link "Hi LaundryBear" at bounding box center [1341, 27] width 126 height 37
click at [1324, 143] on link "Logout" at bounding box center [1299, 138] width 59 height 37
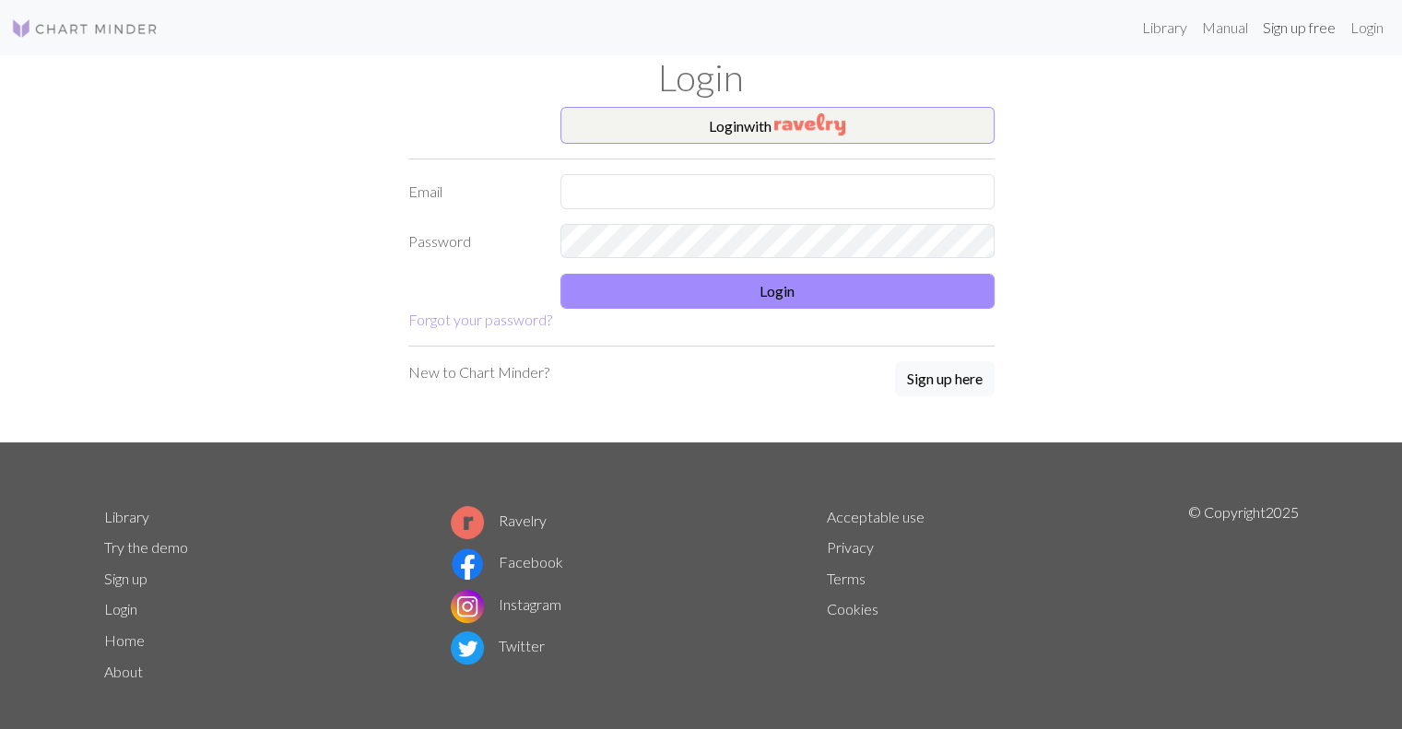
click at [1301, 33] on link "Sign up free" at bounding box center [1299, 27] width 88 height 37
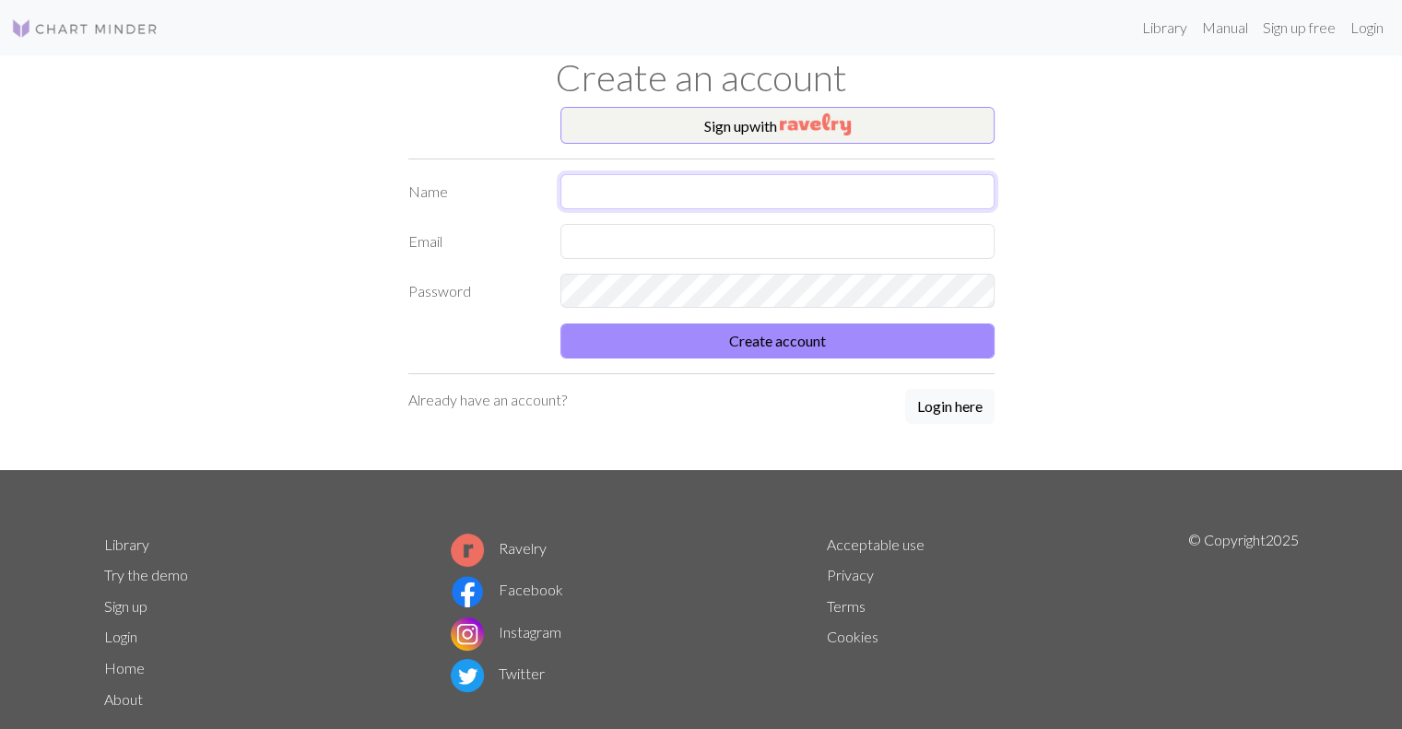
click at [828, 194] on input "text" at bounding box center [777, 191] width 434 height 35
type input "[PERSON_NAME]"
type input "[EMAIL_ADDRESS][DOMAIN_NAME]"
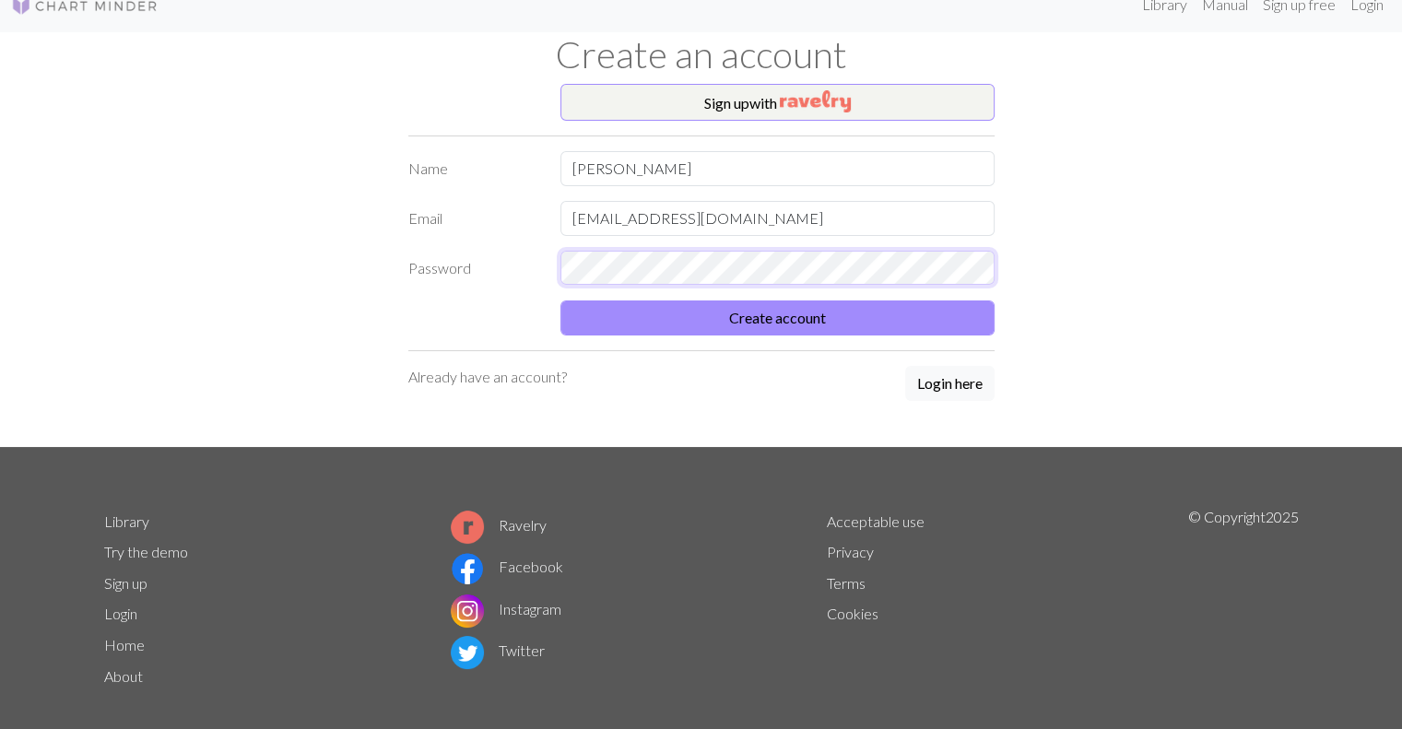
scroll to position [43, 0]
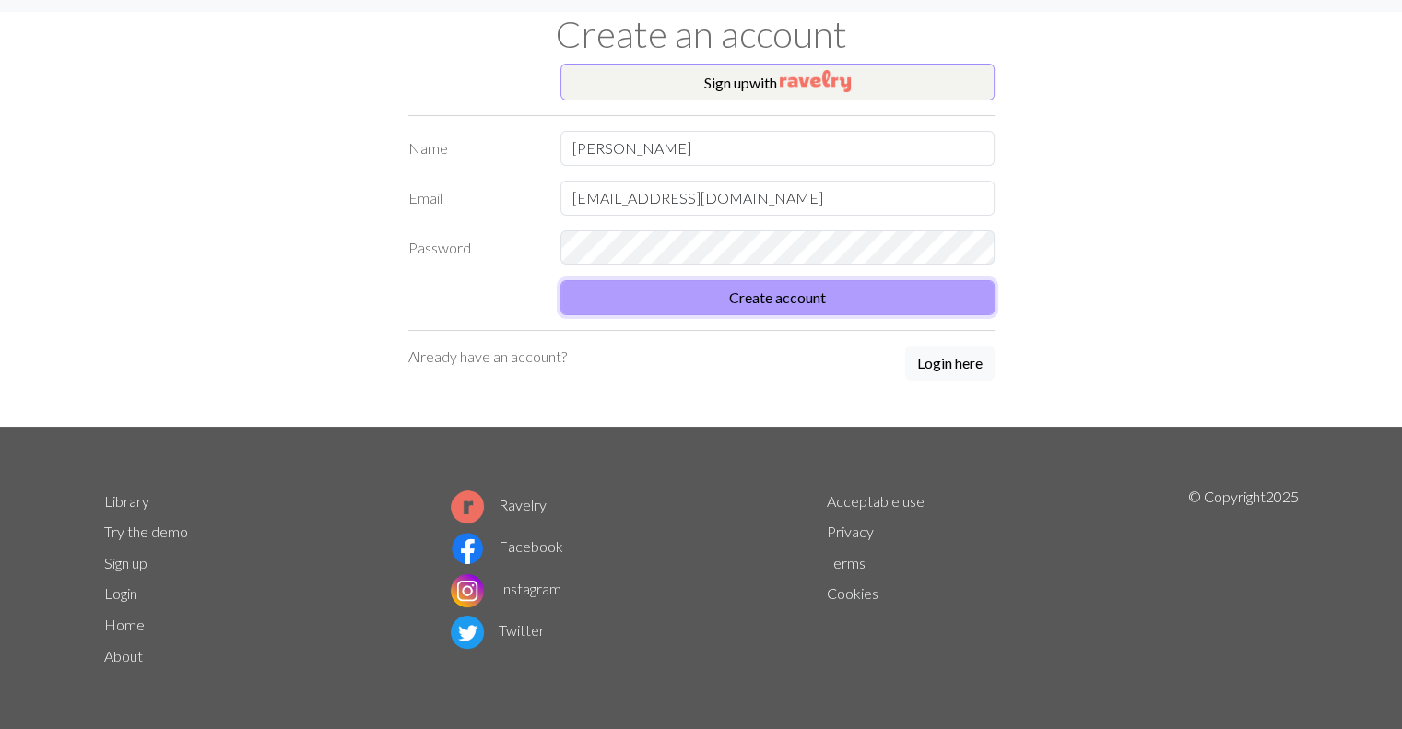
click at [855, 289] on button "Create account" at bounding box center [777, 297] width 434 height 35
